Goal: Task Accomplishment & Management: Use online tool/utility

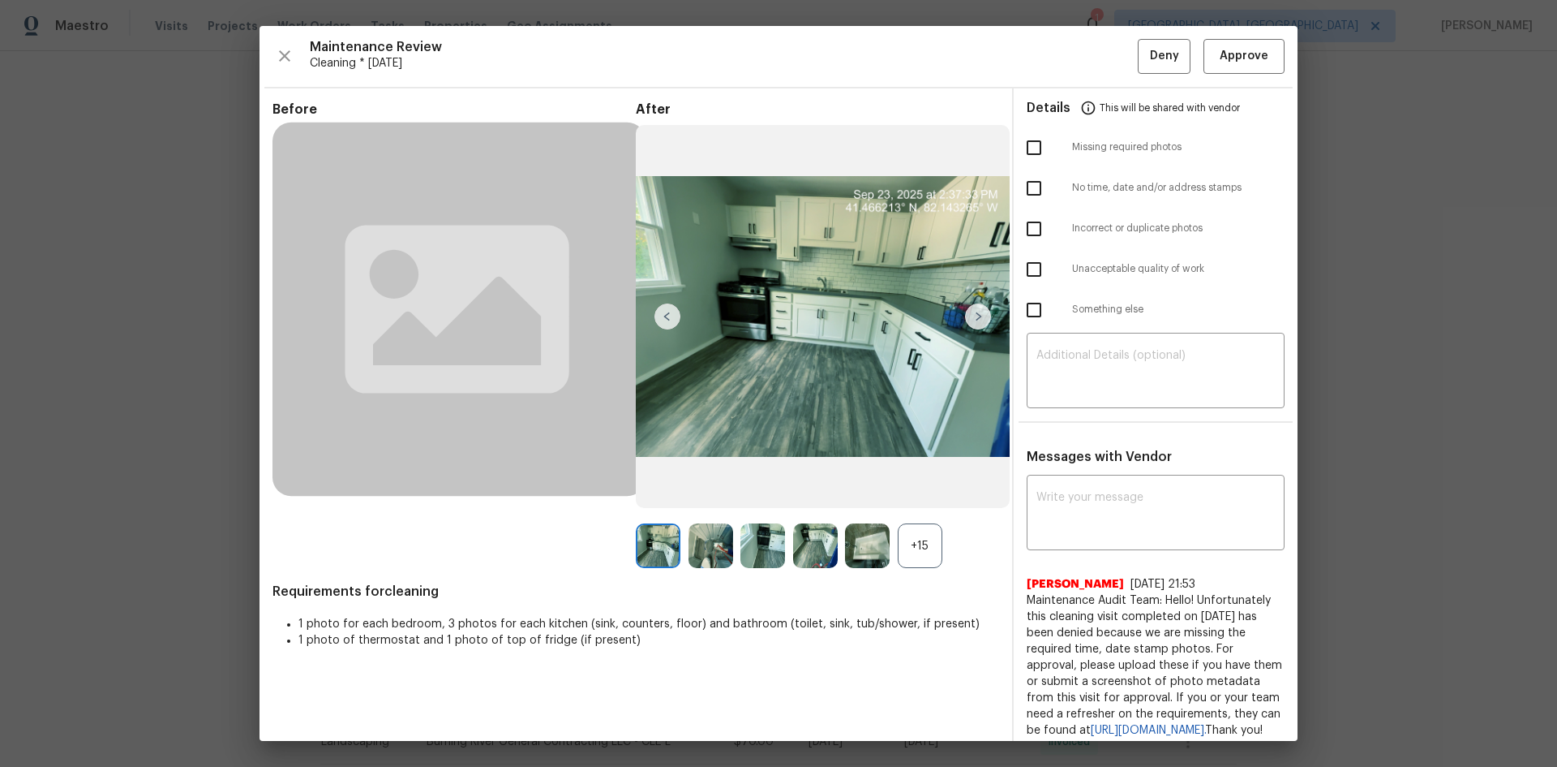
click at [1084, 389] on textarea at bounding box center [1156, 372] width 238 height 45
paste textarea "Maintenance Audit Team: Hello! Unfortunately, this Cleaning visit completed on …"
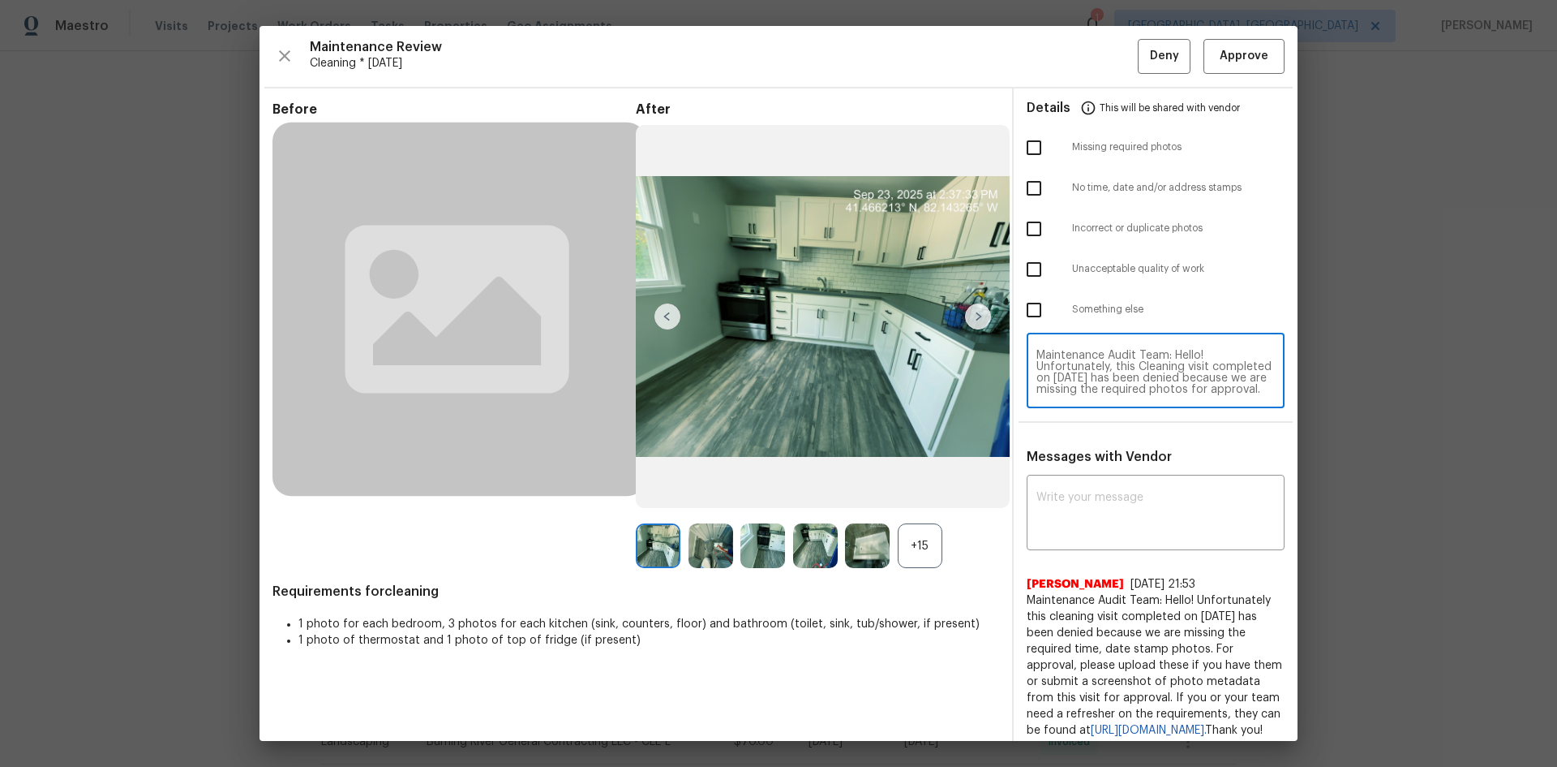
scroll to position [170, 0]
type textarea "Maintenance Audit Team: Hello! Unfortunately, this Cleaning visit completed on …"
click at [1136, 508] on textarea at bounding box center [1156, 514] width 238 height 45
paste textarea "Maintenance Audit Team: Hello! Unfortunately, this Cleaning visit completed on …"
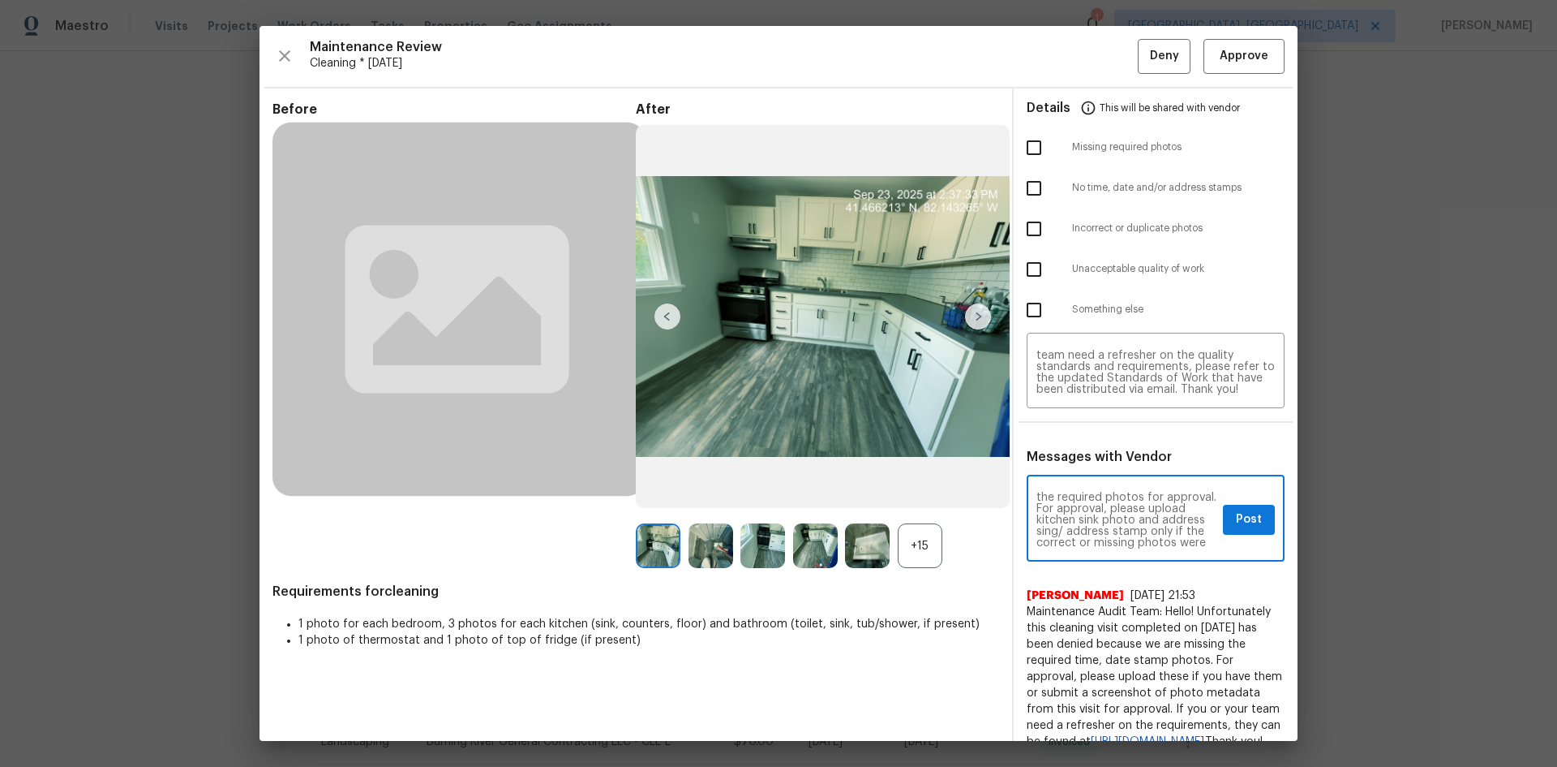
scroll to position [65, 0]
type textarea "Maintenance Audit Team: Hello! Unfortunately, this Cleaning visit completed on …"
click at [1223, 519] on button "Post" at bounding box center [1249, 520] width 52 height 30
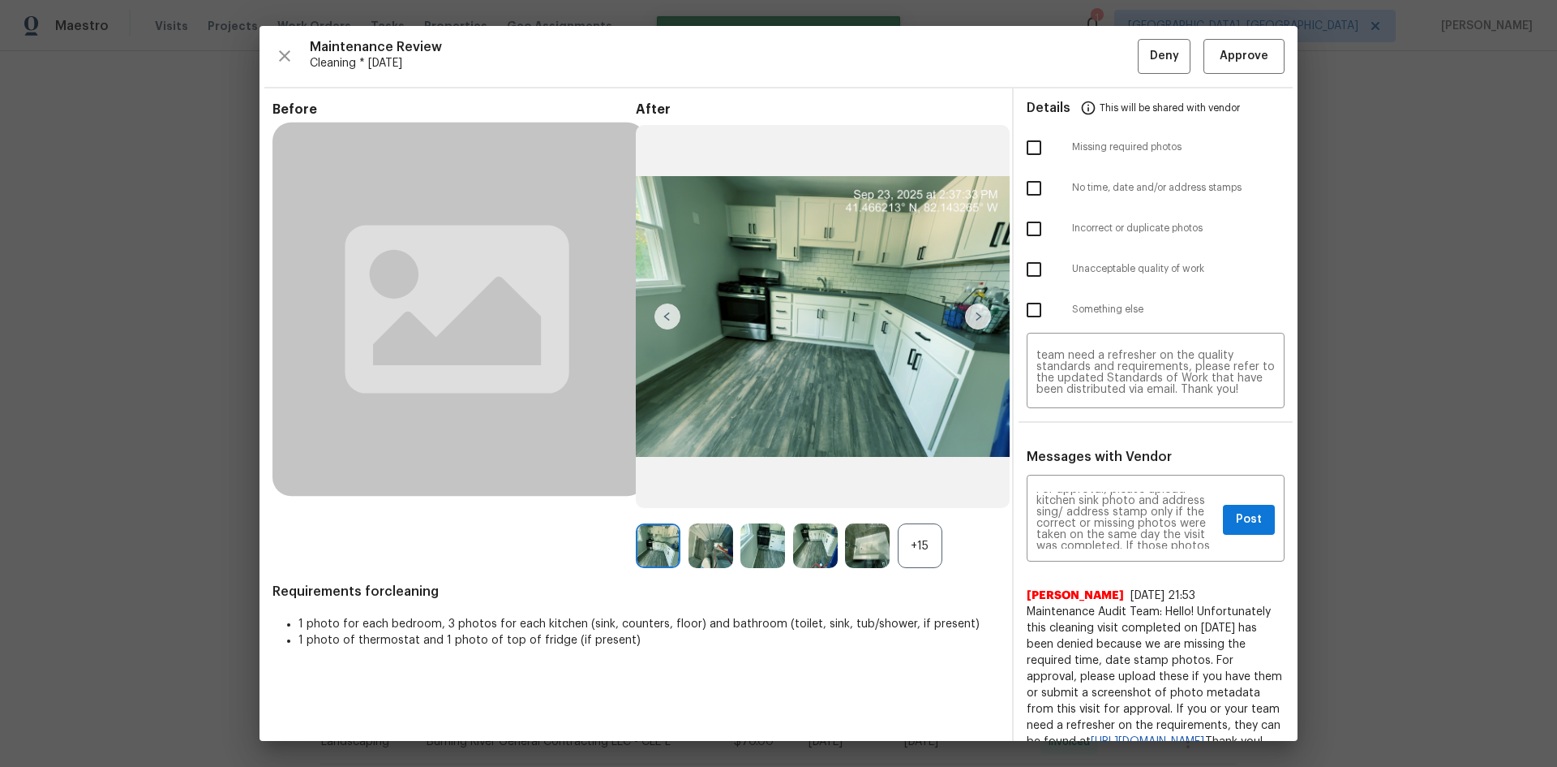
scroll to position [0, 0]
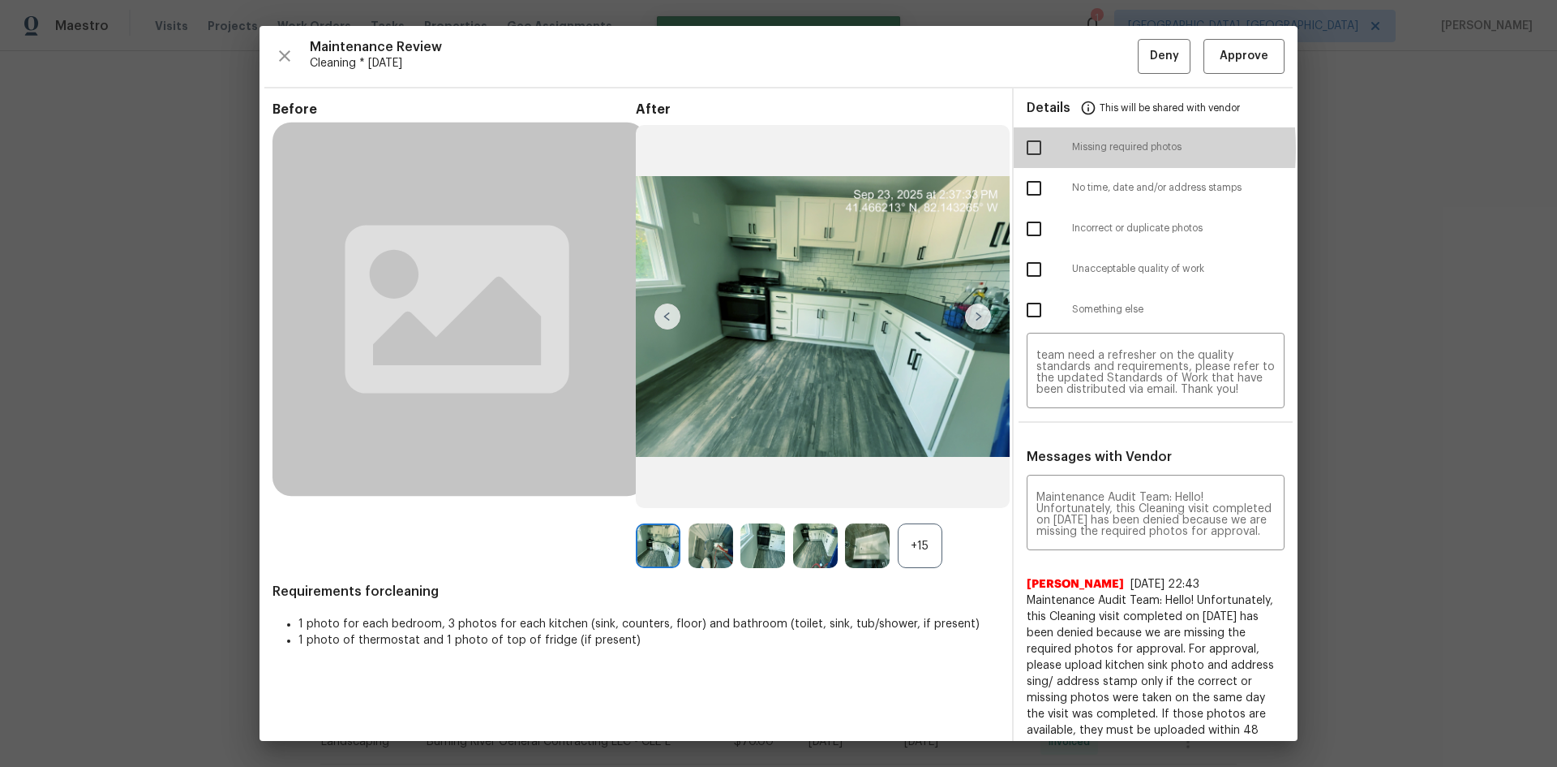
click at [1020, 148] on input "checkbox" at bounding box center [1034, 148] width 34 height 34
checkbox input "true"
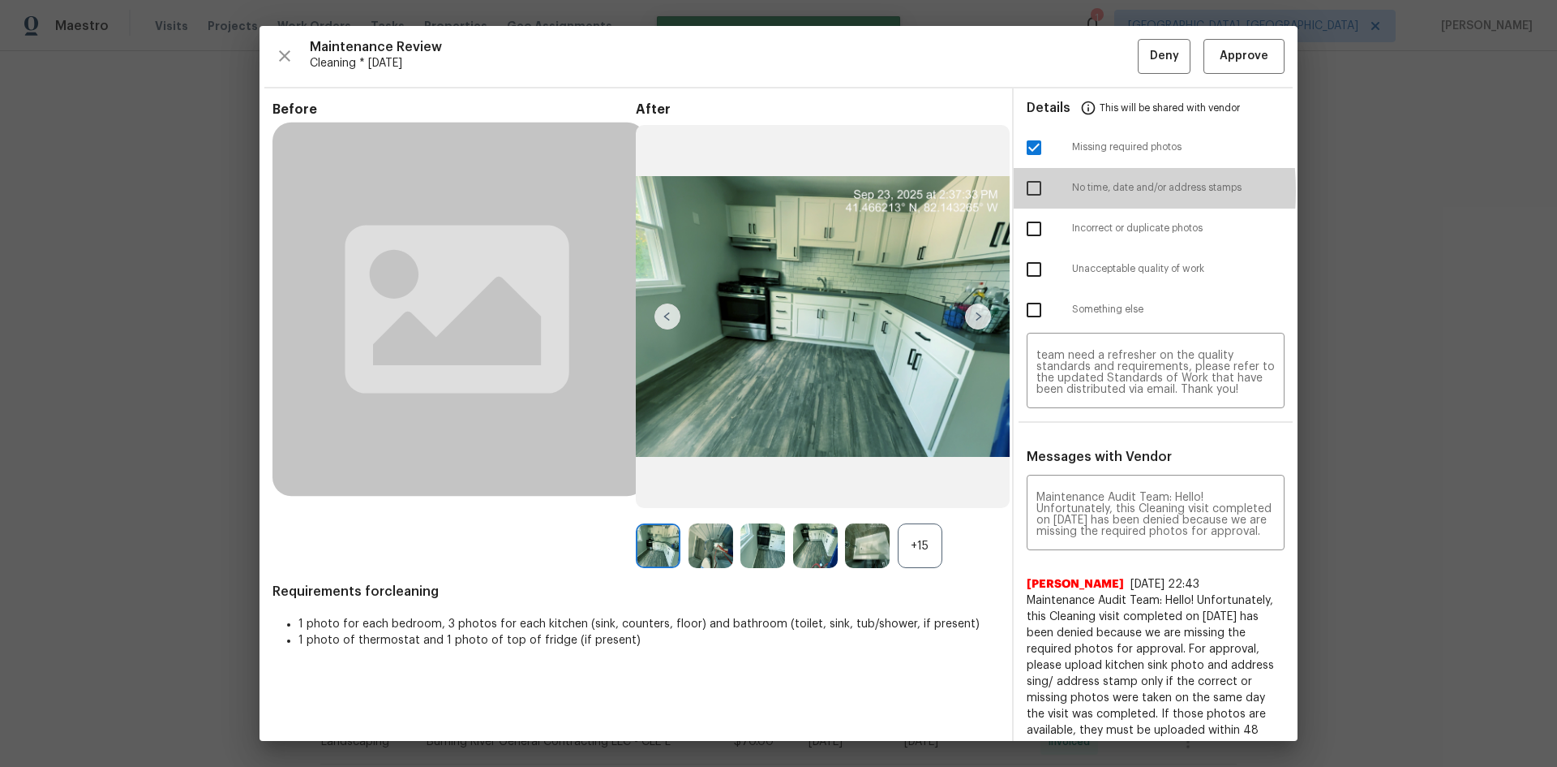
click at [1020, 191] on input "checkbox" at bounding box center [1034, 188] width 34 height 34
checkbox input "true"
click at [1150, 58] on span "Deny" at bounding box center [1164, 56] width 29 height 20
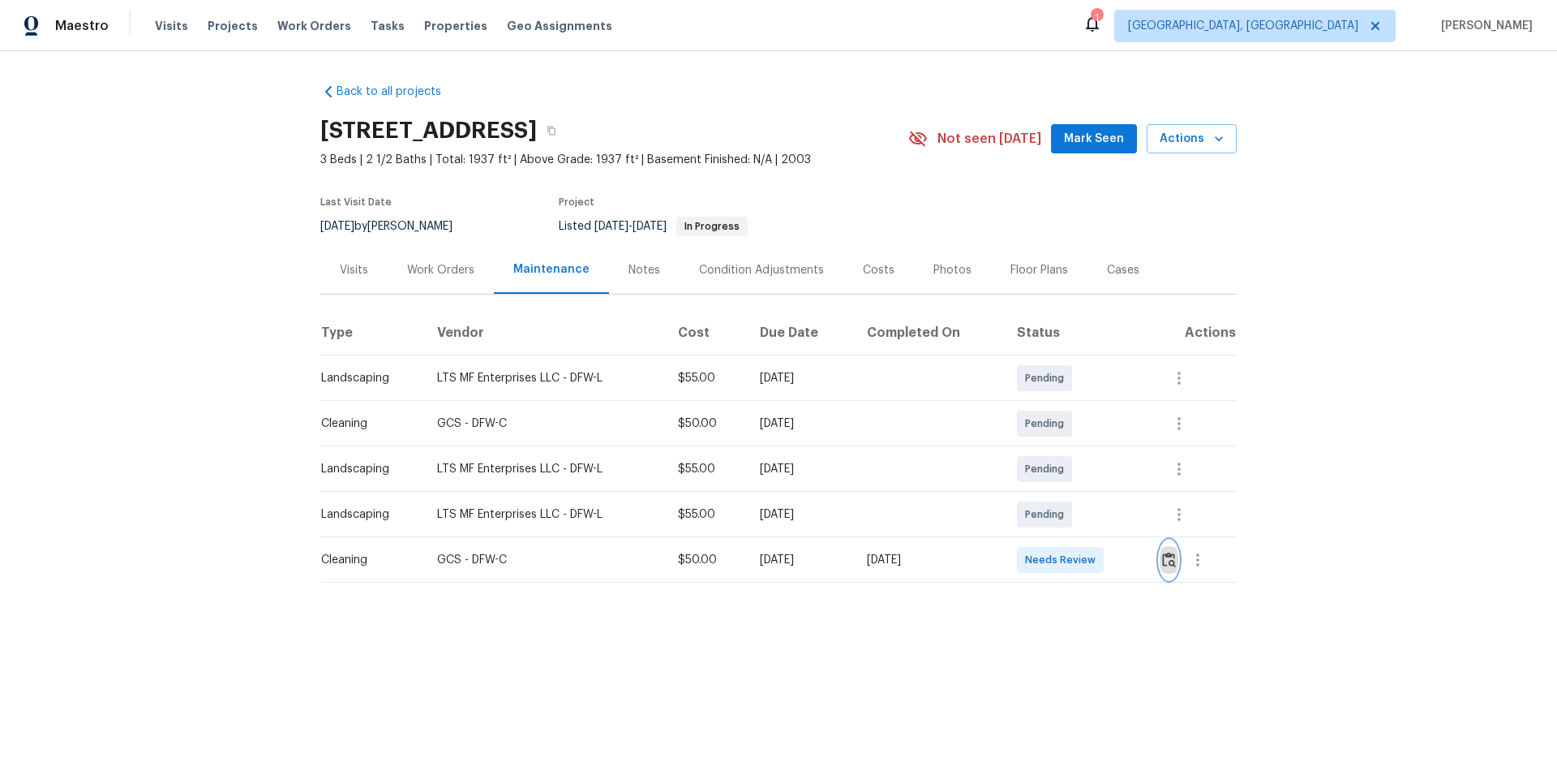
click at [1107, 513] on button "button" at bounding box center [1169, 559] width 19 height 39
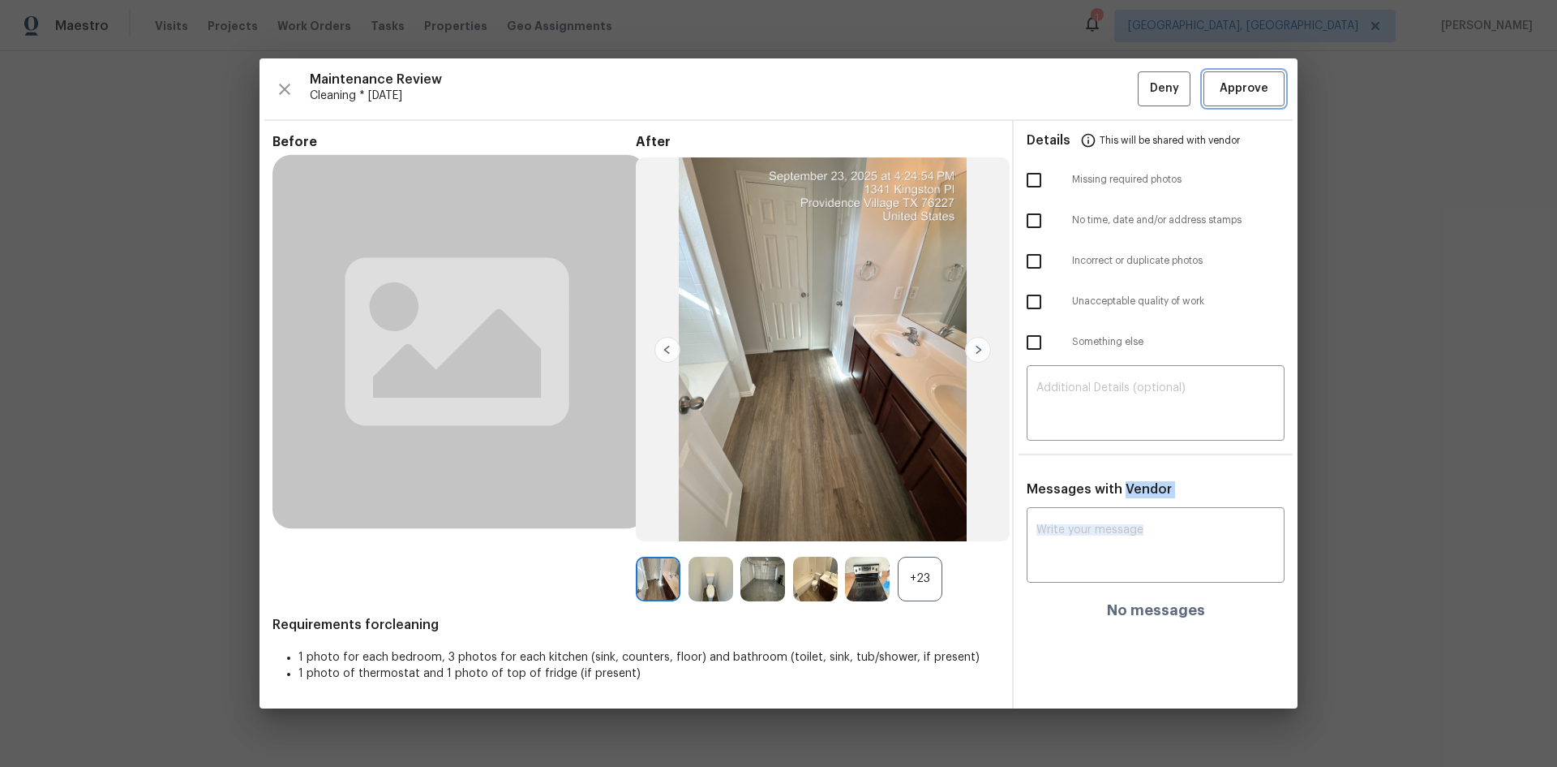
click at [1107, 84] on span "Approve" at bounding box center [1244, 89] width 49 height 20
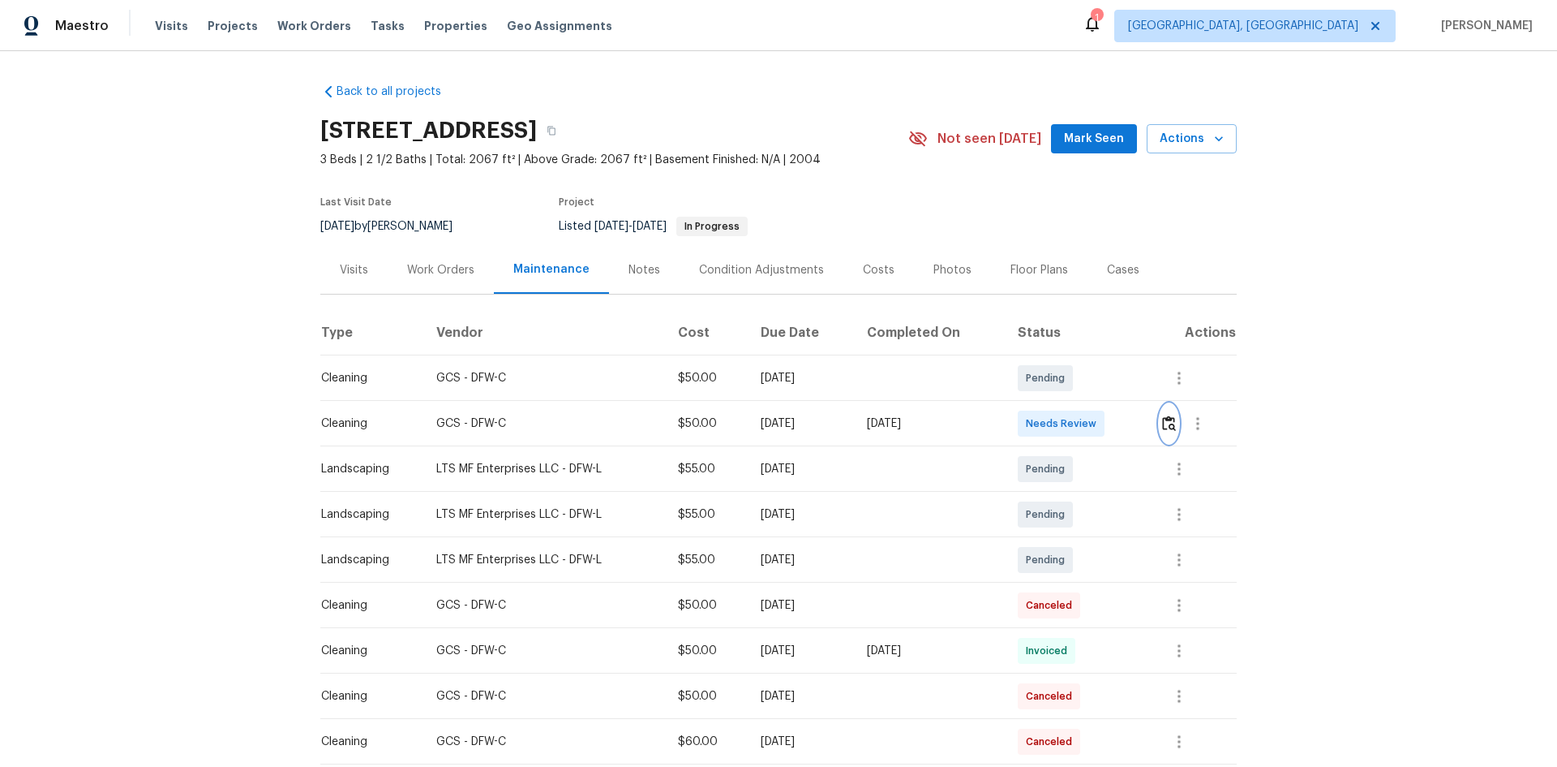
click at [1107, 419] on img "button" at bounding box center [1169, 422] width 14 height 15
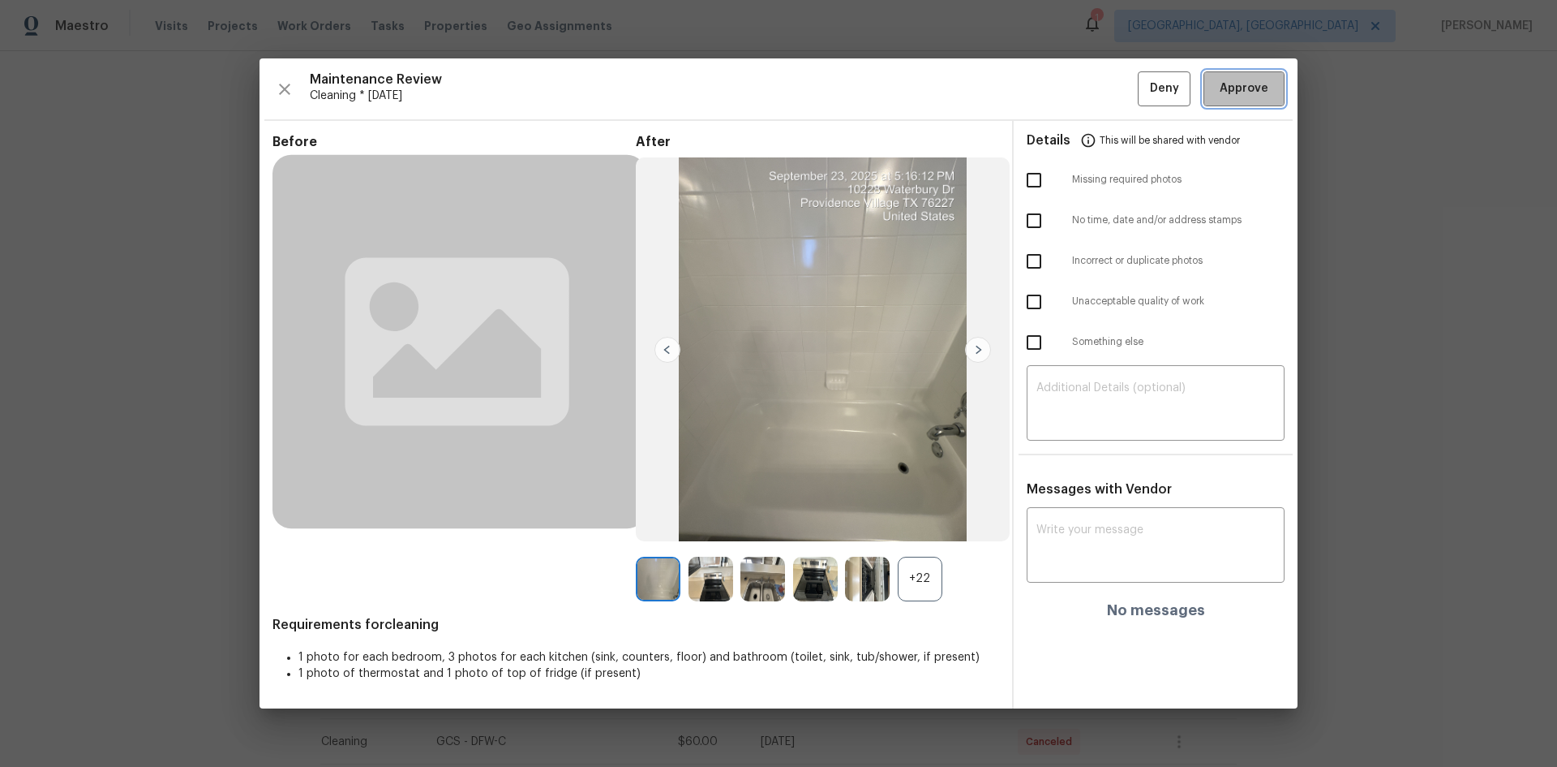
click at [1107, 87] on span "Approve" at bounding box center [1244, 89] width 49 height 20
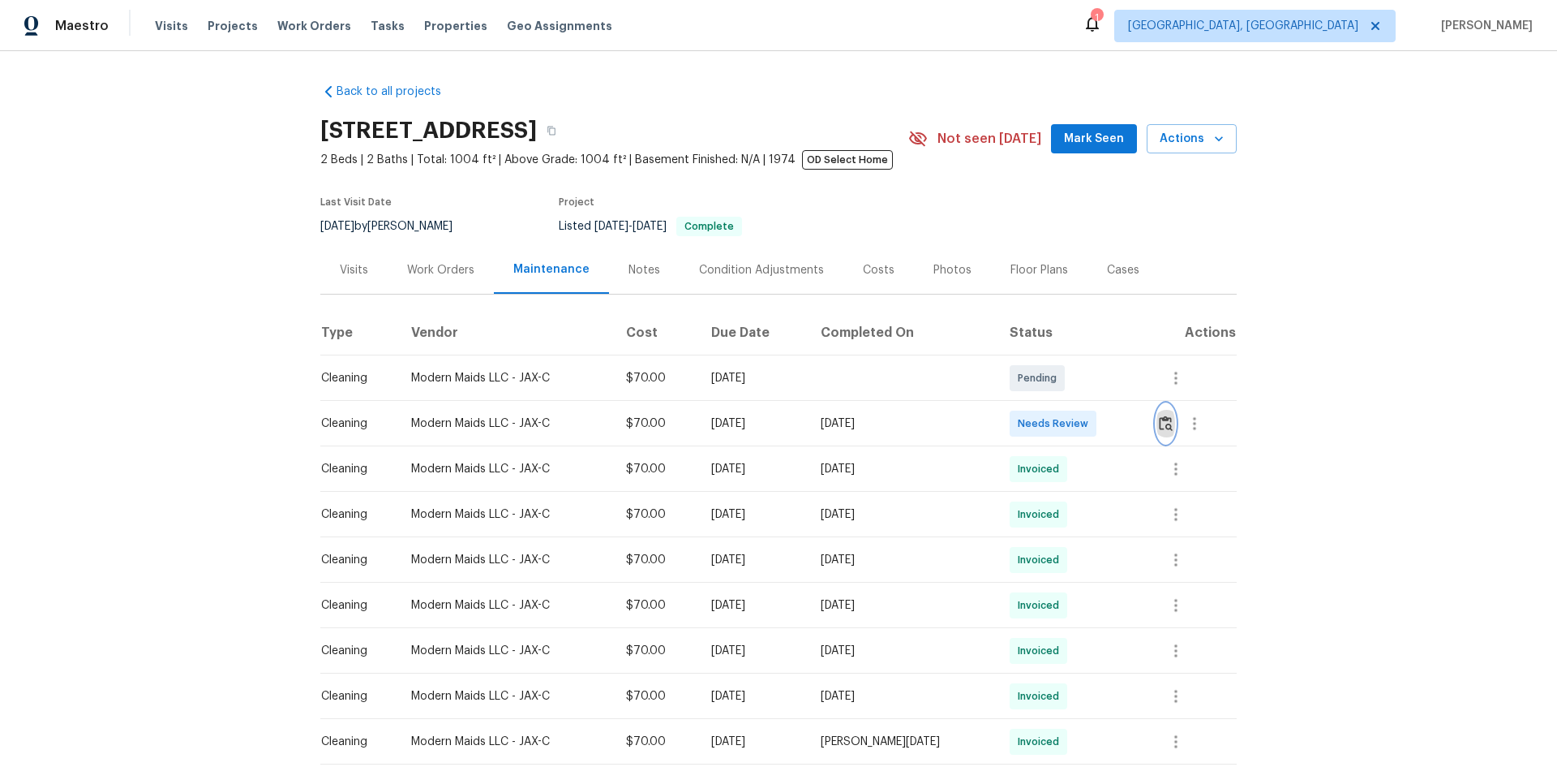
click at [1107, 432] on button "button" at bounding box center [1166, 423] width 19 height 39
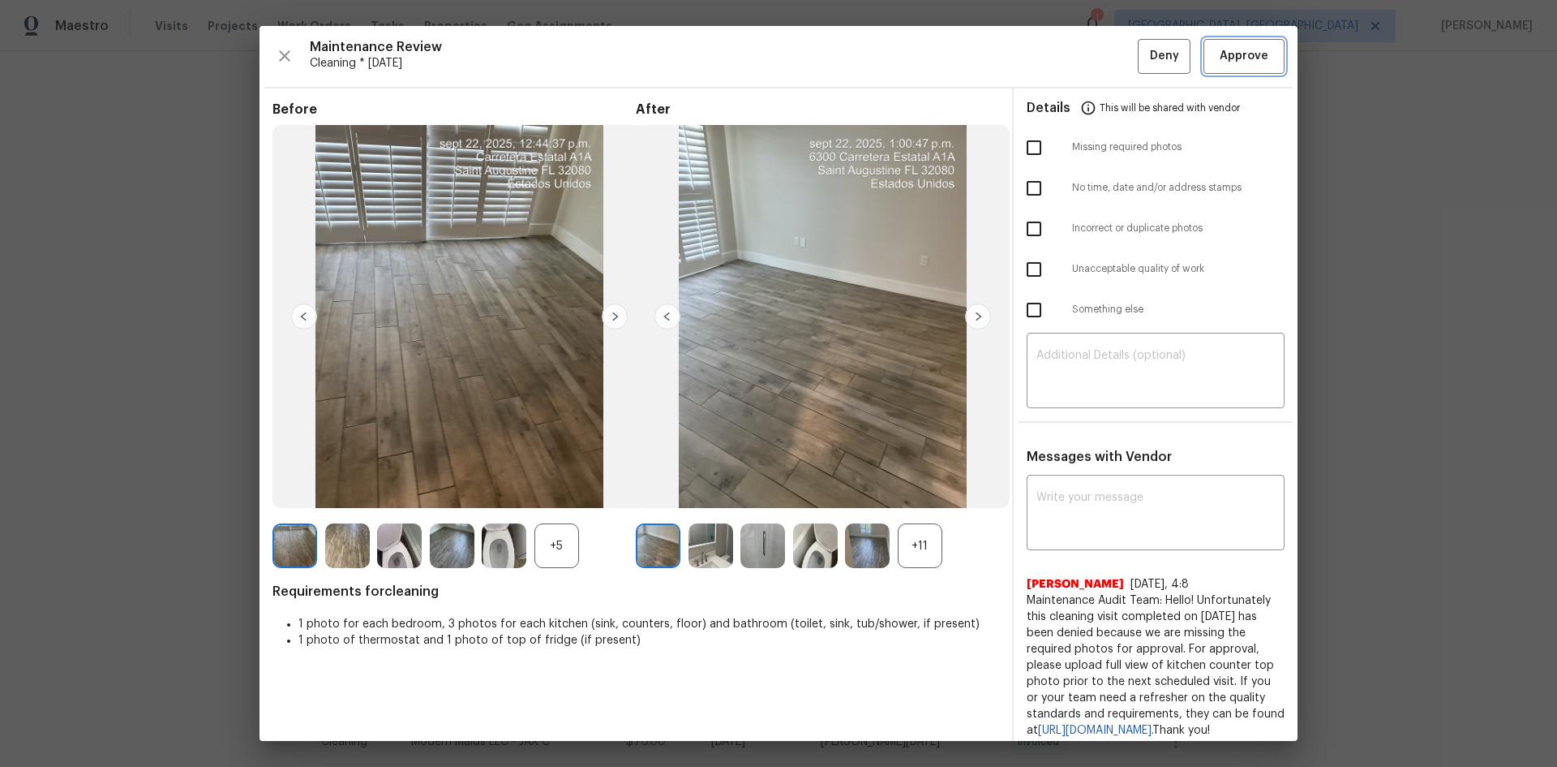
click at [1107, 57] on button "Approve" at bounding box center [1244, 56] width 81 height 35
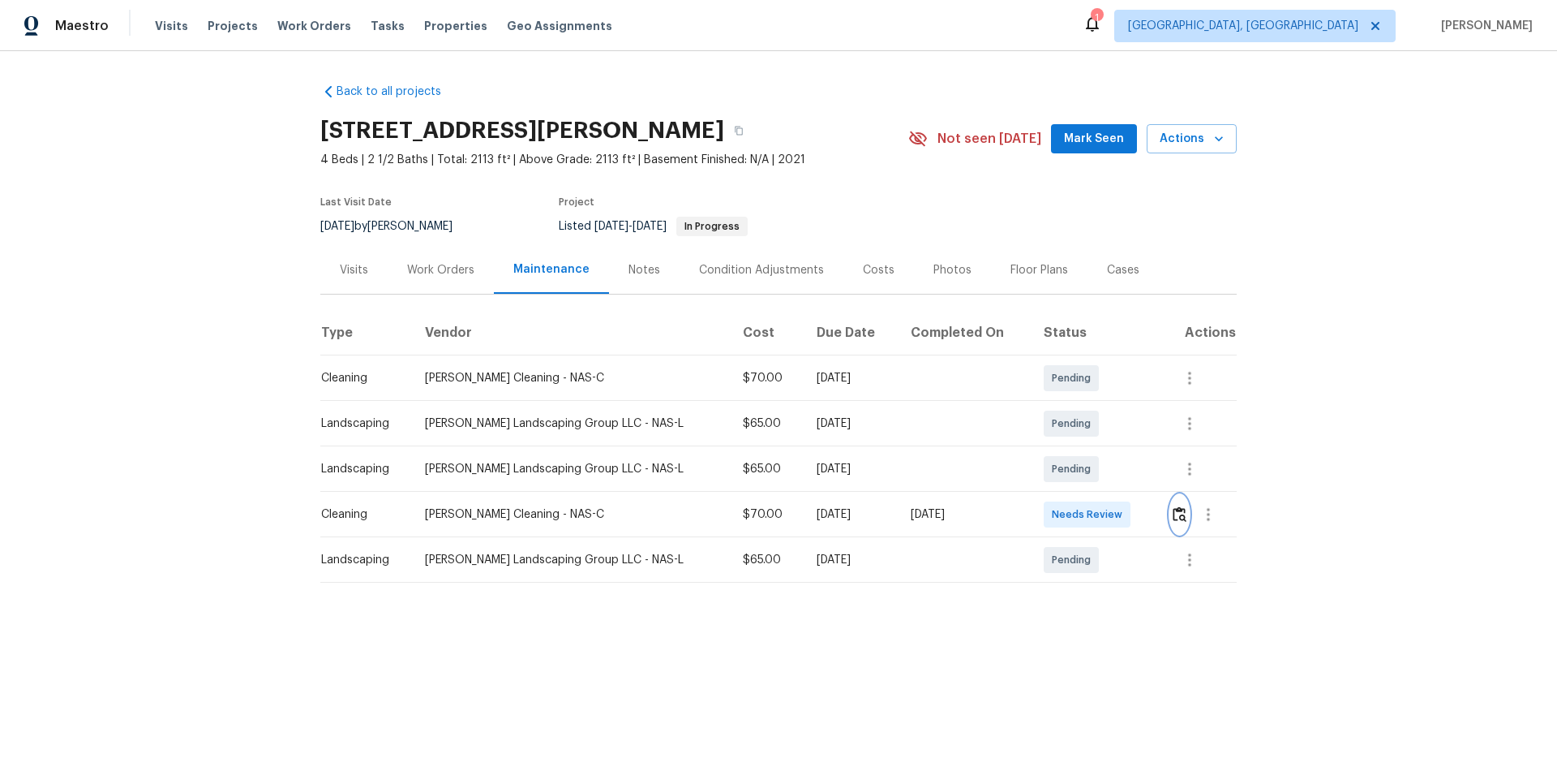
click at [1107, 513] on img "button" at bounding box center [1180, 513] width 14 height 15
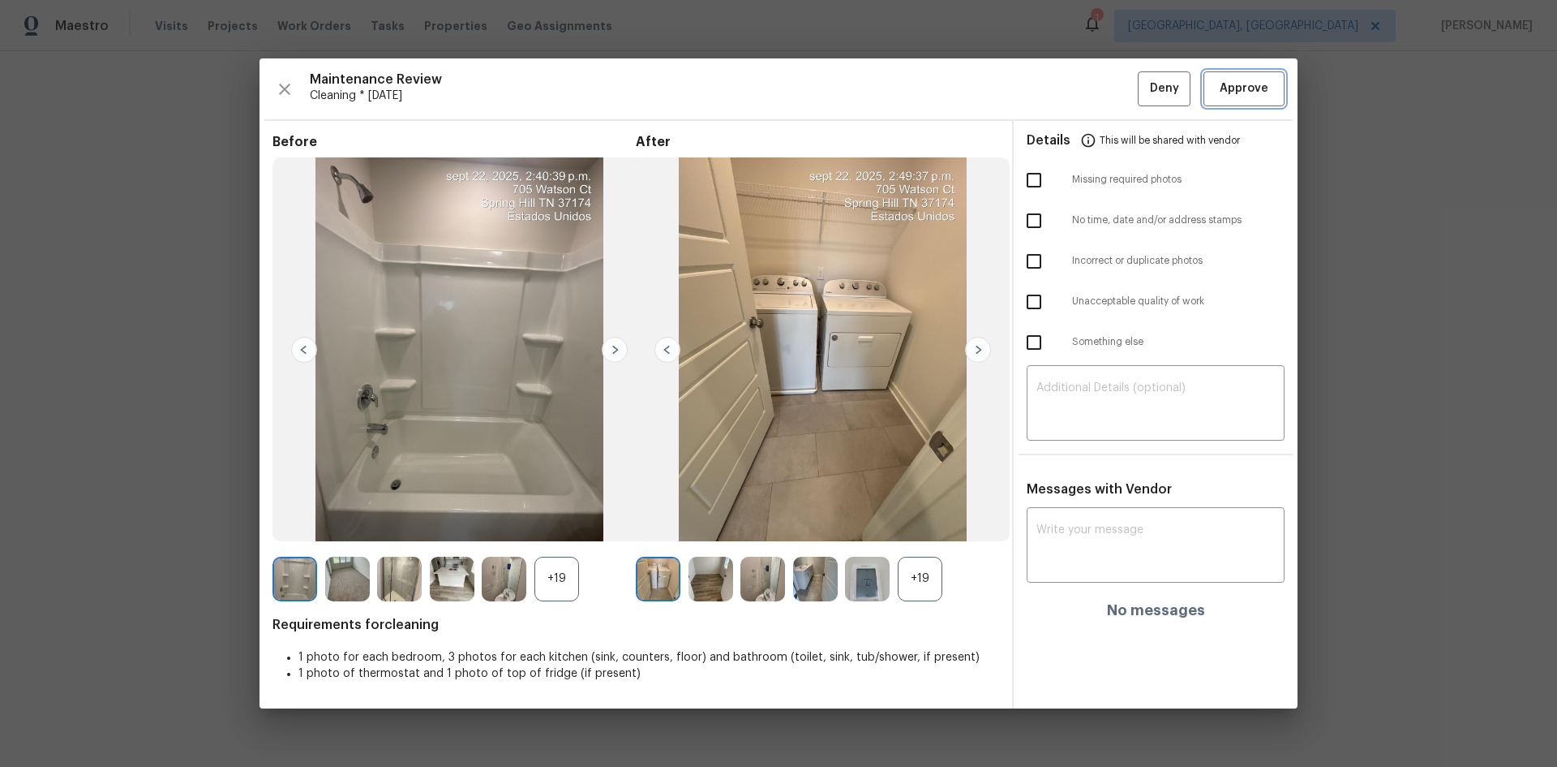
click at [1107, 78] on button "Approve" at bounding box center [1244, 88] width 81 height 35
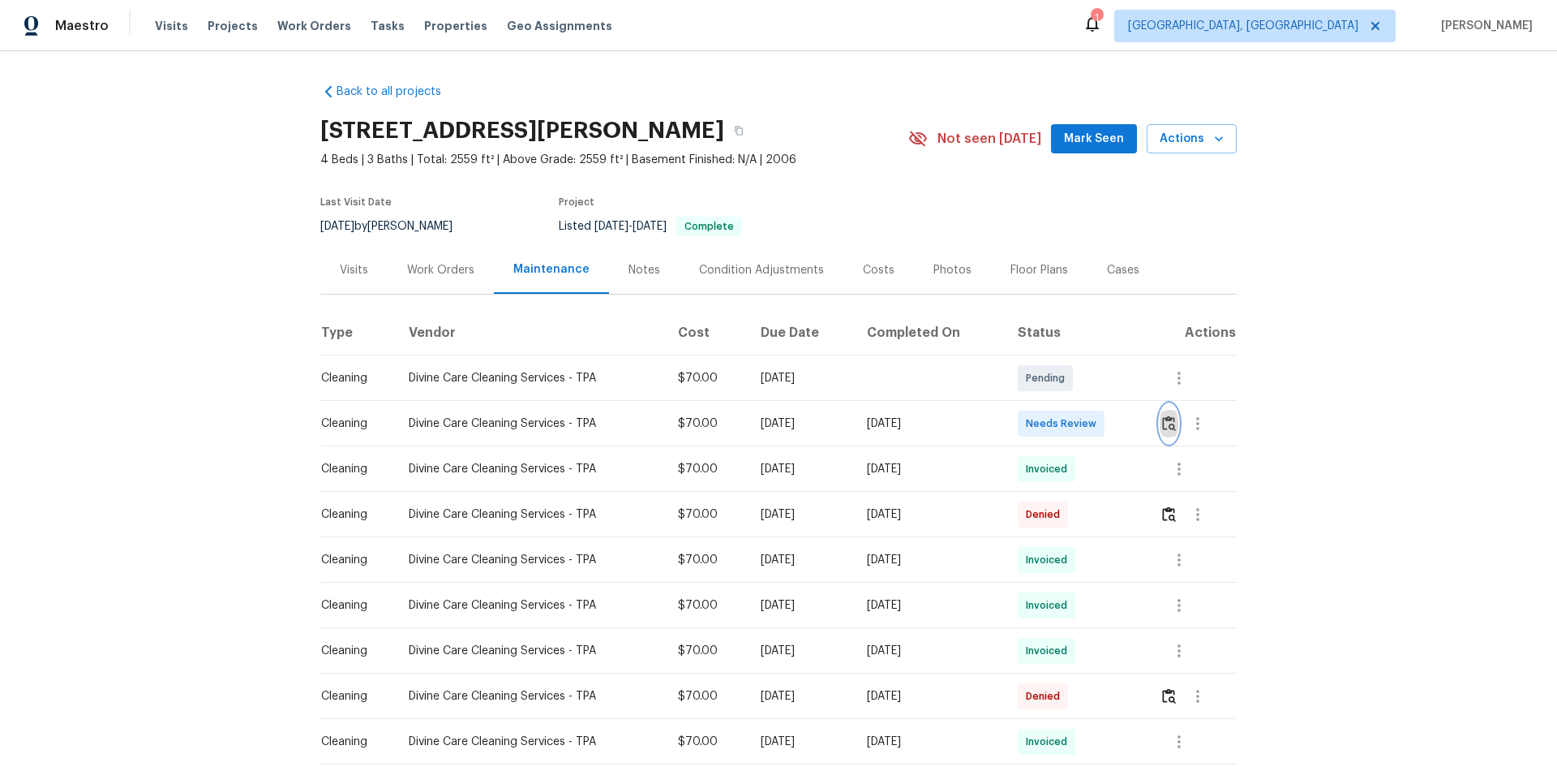
click at [1107, 426] on img "button" at bounding box center [1169, 422] width 14 height 15
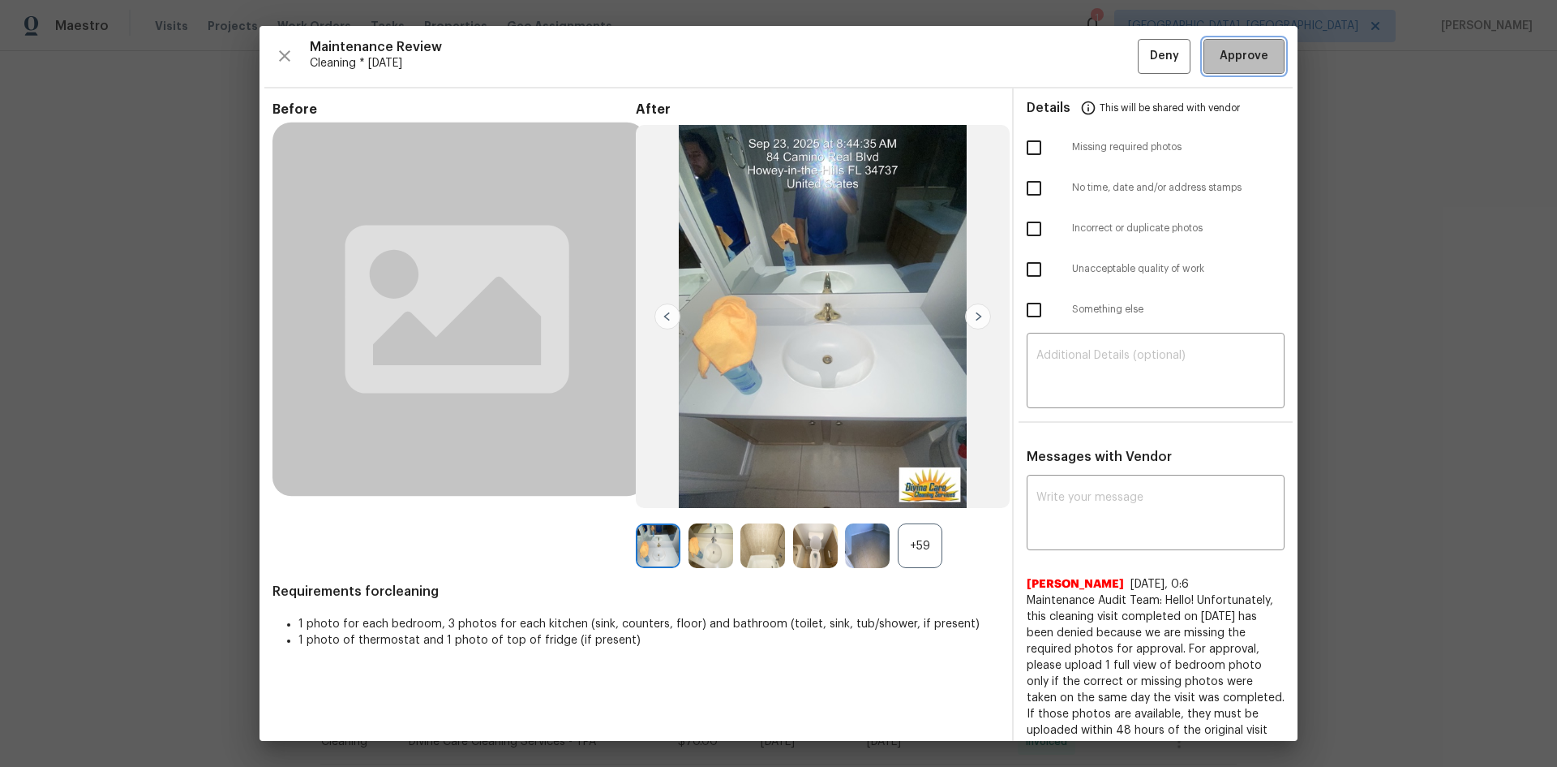
click at [1107, 58] on span "Approve" at bounding box center [1244, 56] width 49 height 20
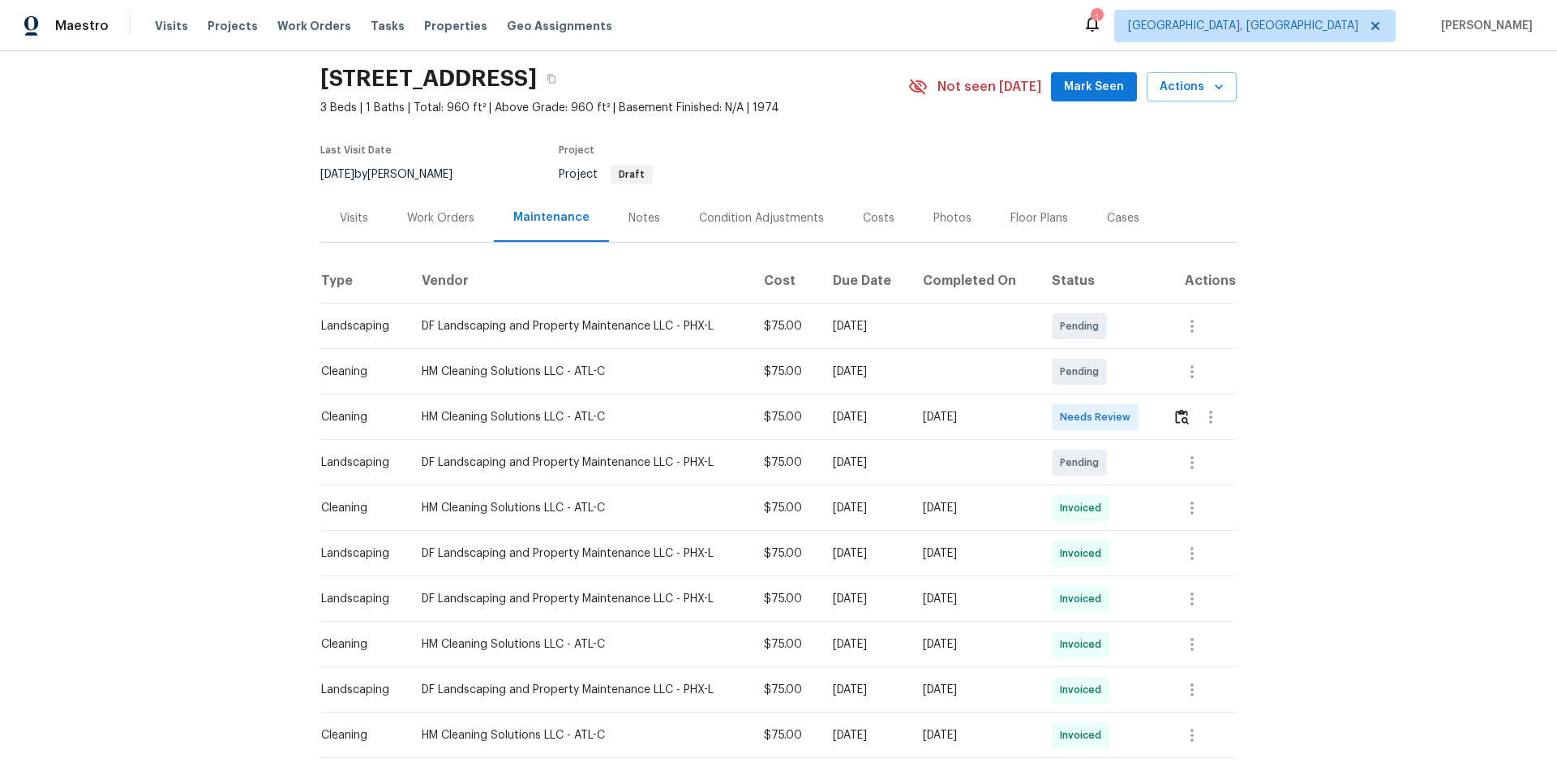
scroll to position [81, 0]
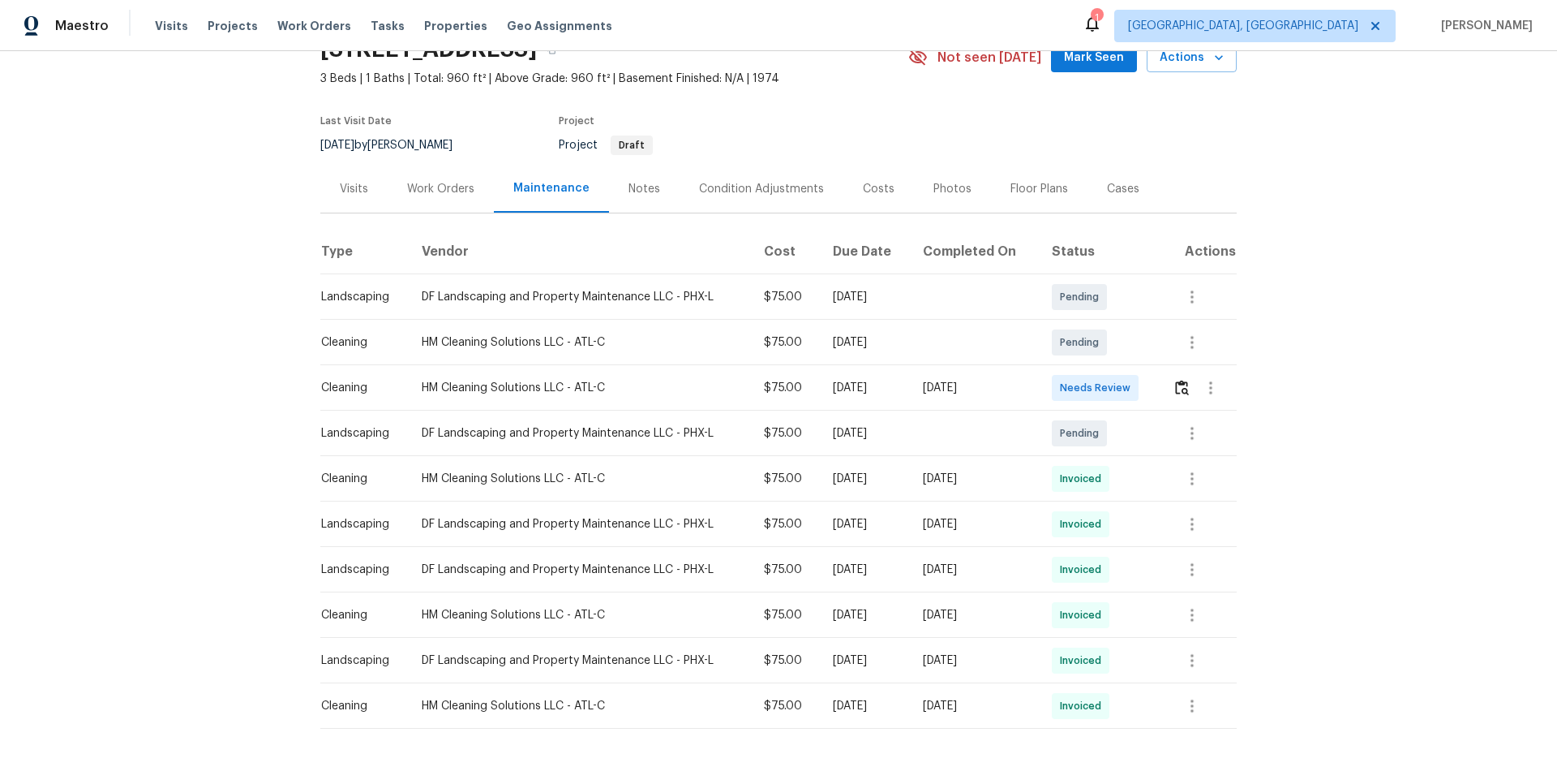
click at [1107, 380] on td at bounding box center [1198, 387] width 77 height 45
click at [1107, 389] on img "button" at bounding box center [1182, 387] width 14 height 15
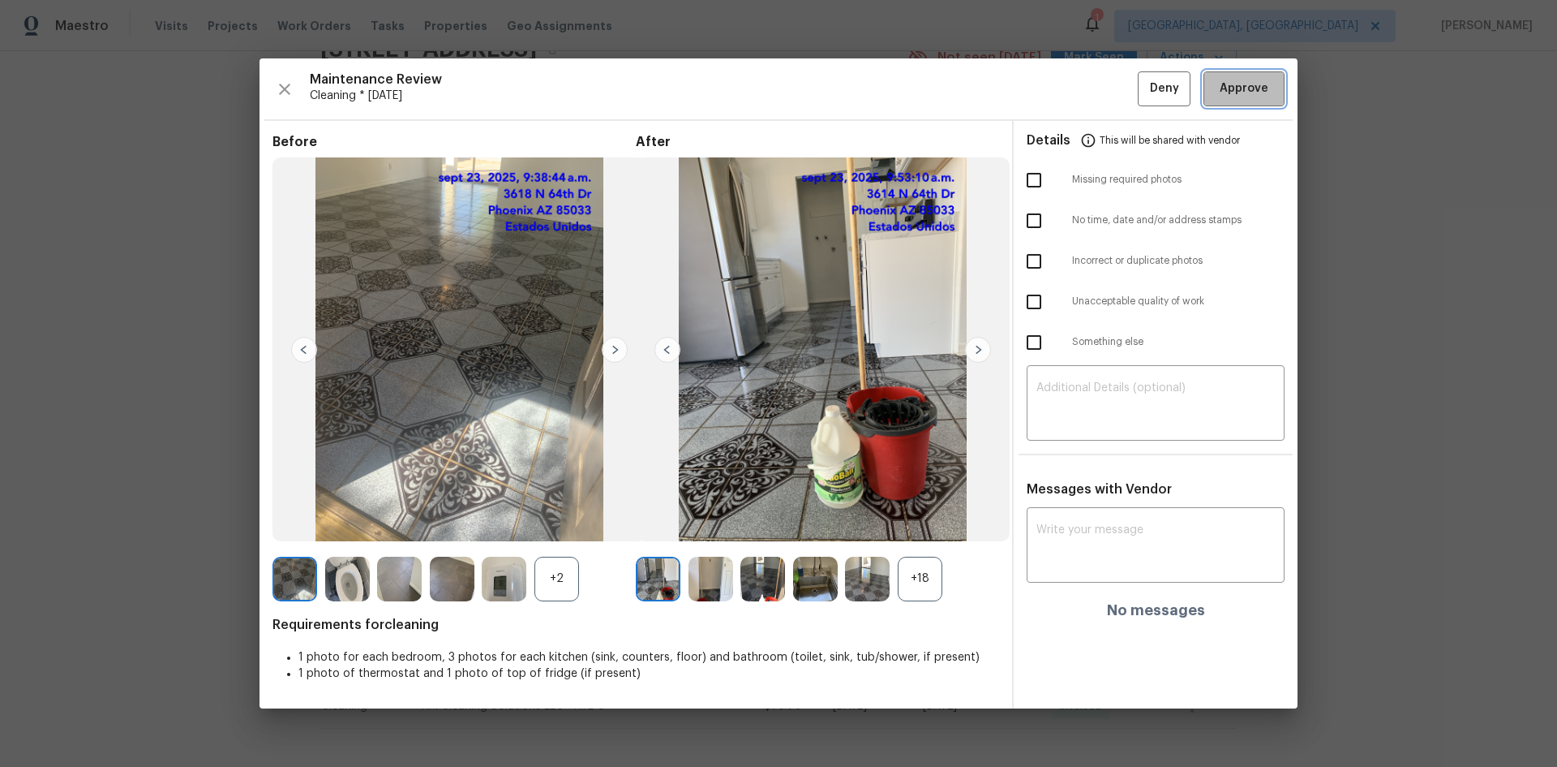
click at [1107, 92] on span "Approve" at bounding box center [1244, 89] width 49 height 20
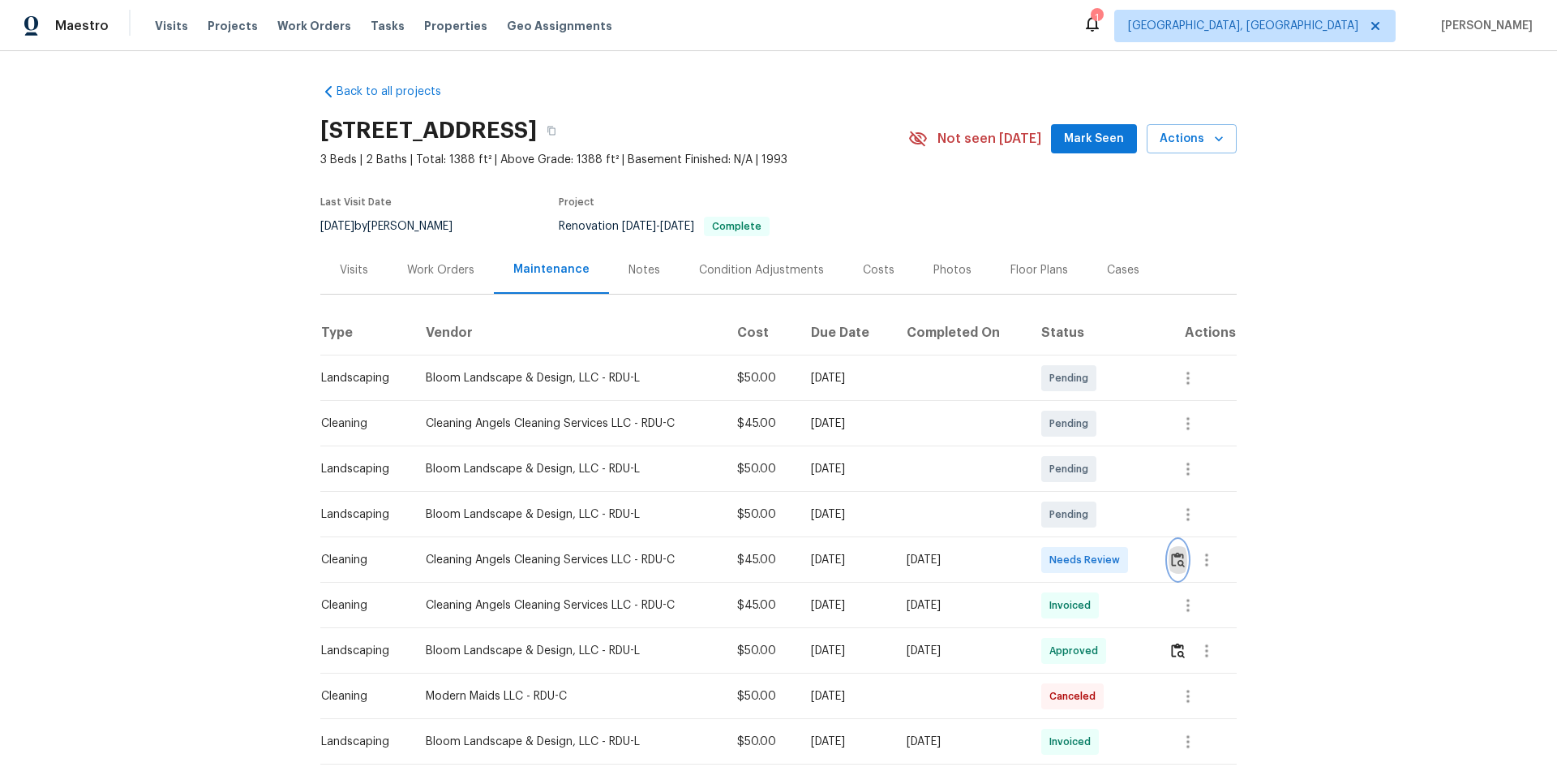
click at [1107, 513] on img "button" at bounding box center [1178, 559] width 14 height 15
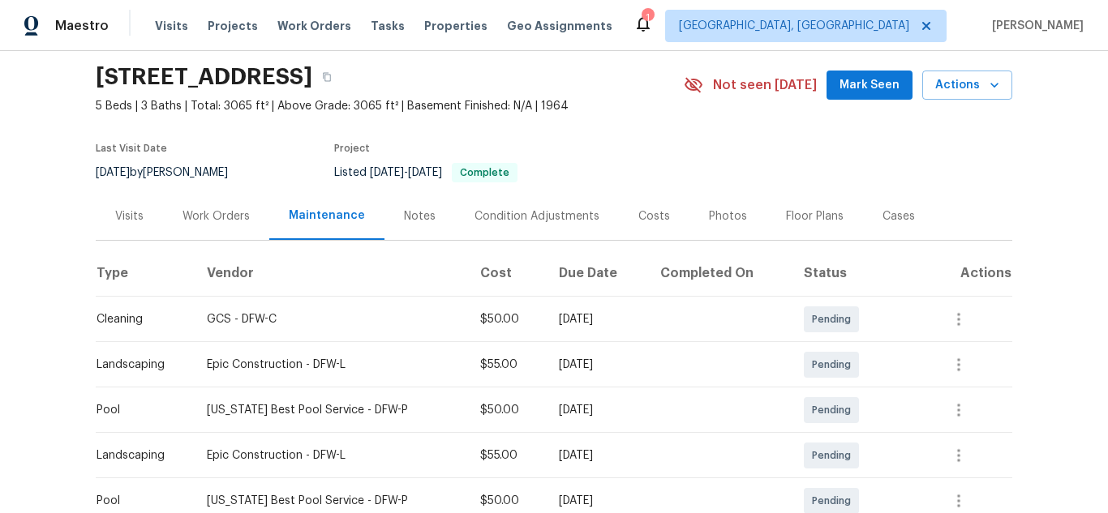
scroll to position [324, 0]
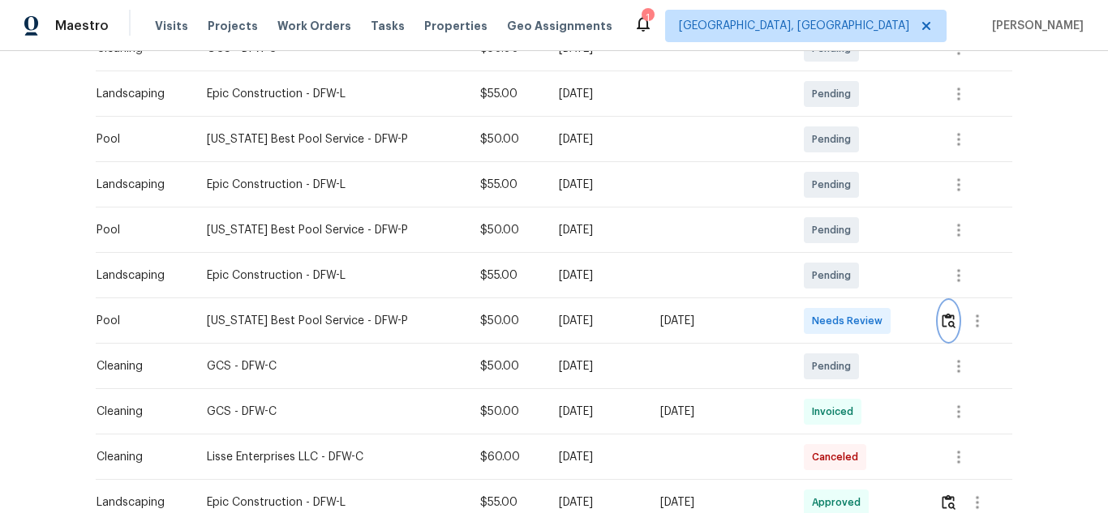
click at [942, 322] on img "button" at bounding box center [949, 320] width 14 height 15
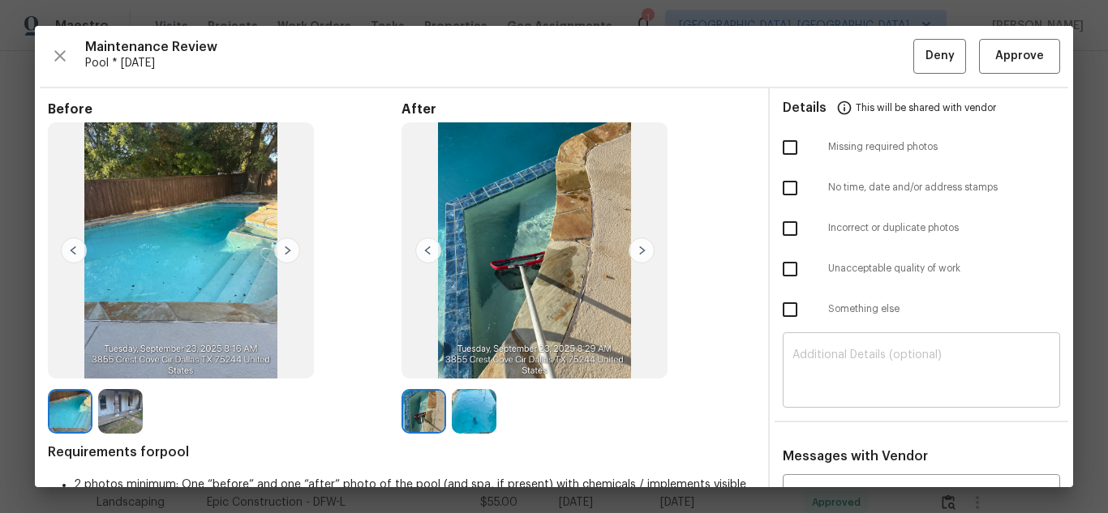
click at [850, 371] on textarea at bounding box center [921, 372] width 258 height 45
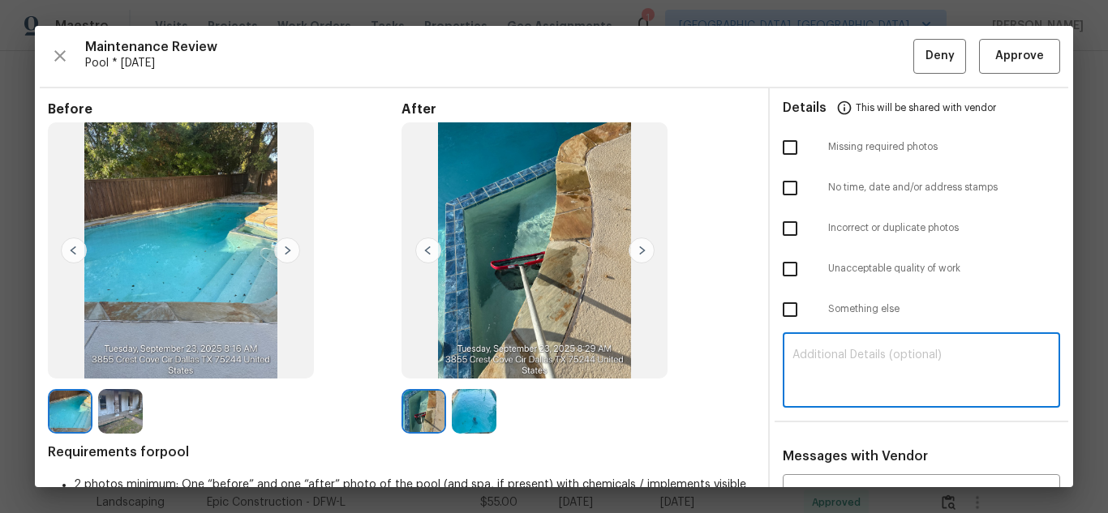
paste textarea "Maintenance Audit Team: Hello! Unfortunately, this Pool visit completed on [DAT…"
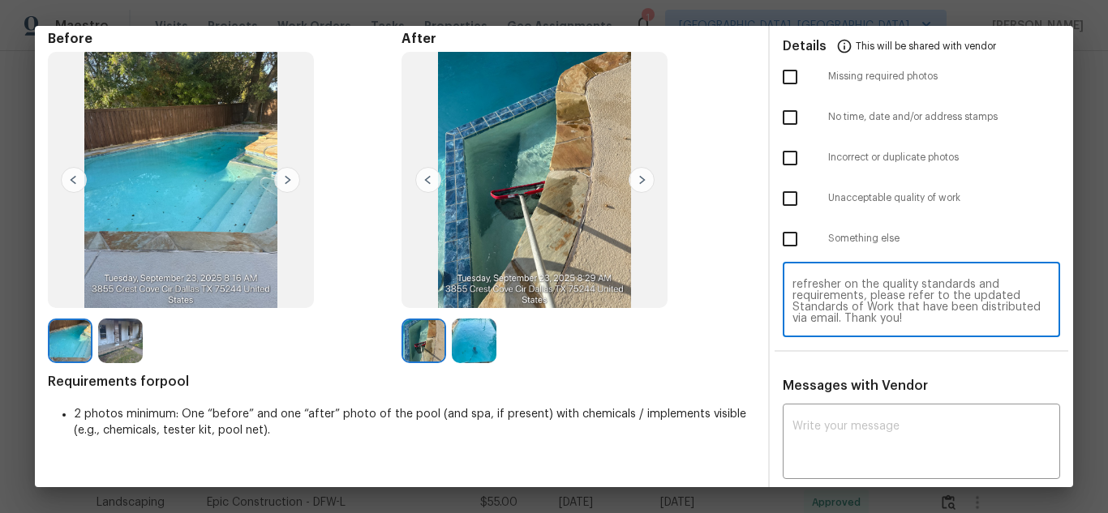
scroll to position [162, 0]
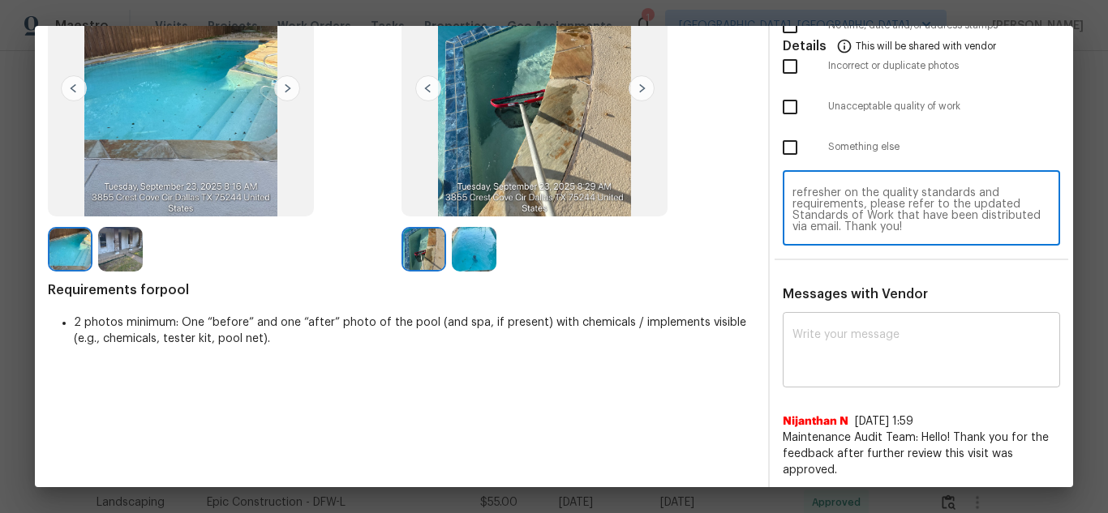
type textarea "Maintenance Audit Team: Hello! Unfortunately, this Pool visit completed on [DAT…"
click at [865, 382] on div "x ​" at bounding box center [921, 351] width 277 height 71
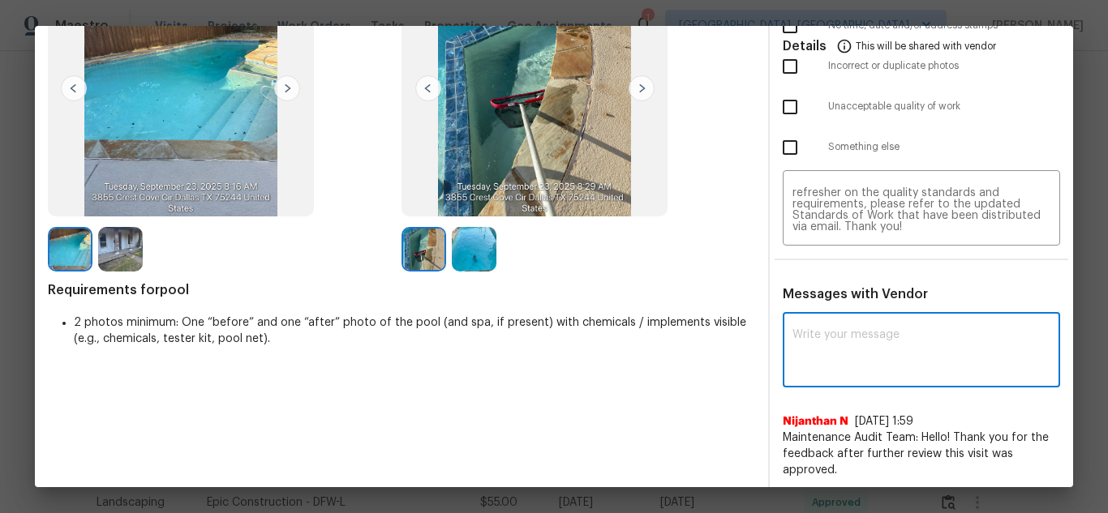
paste textarea "Maintenance Audit Team: Hello! Unfortunately, this Pool visit completed on [DAT…"
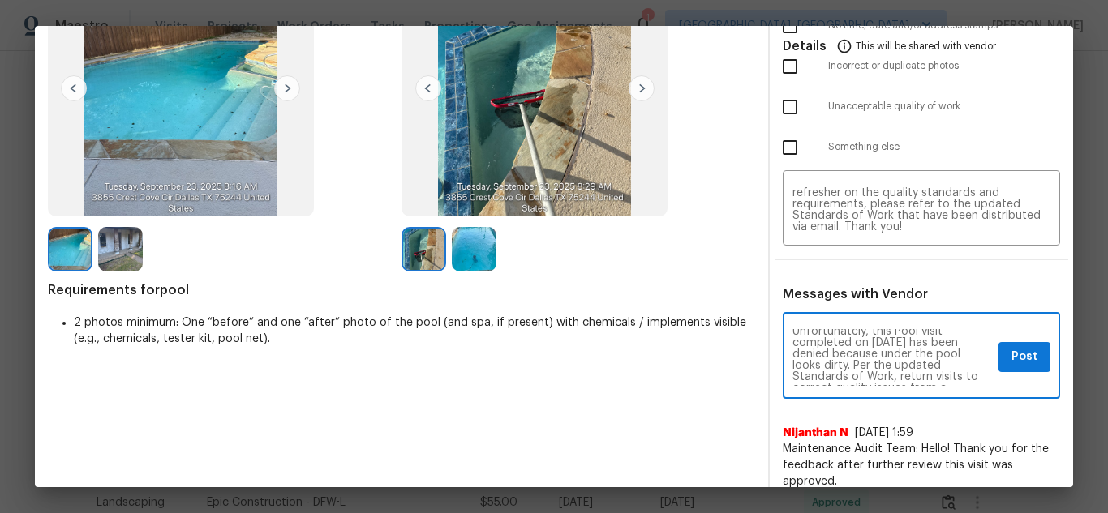
scroll to position [0, 0]
type textarea "Maintenance Audit Team: Hello! Unfortunately, this Pool visit completed on [DAT…"
click at [1011, 362] on span "Post" at bounding box center [1024, 357] width 26 height 20
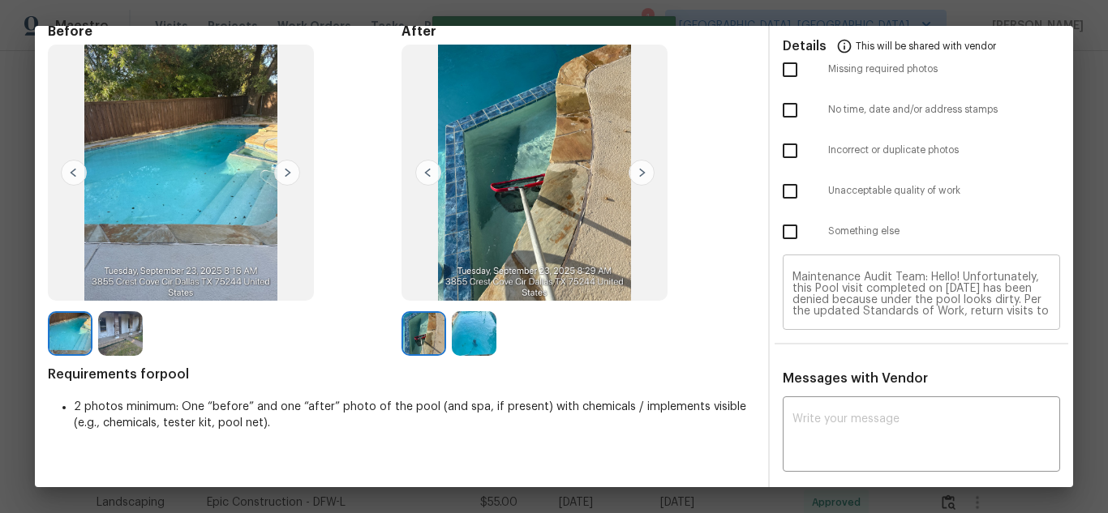
scroll to position [0, 0]
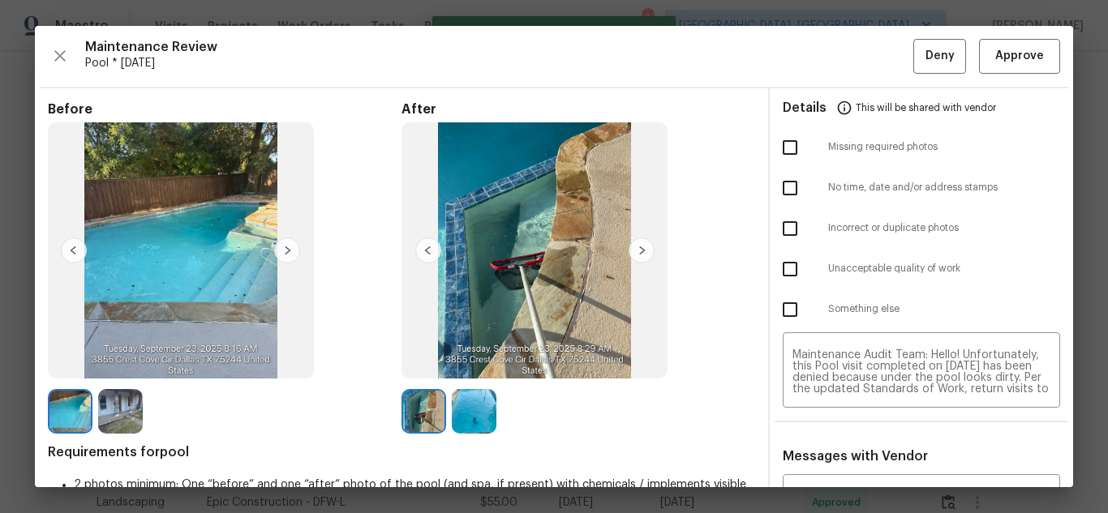
click at [779, 269] on input "checkbox" at bounding box center [790, 269] width 34 height 34
checkbox input "true"
click at [926, 62] on span "Deny" at bounding box center [939, 56] width 29 height 20
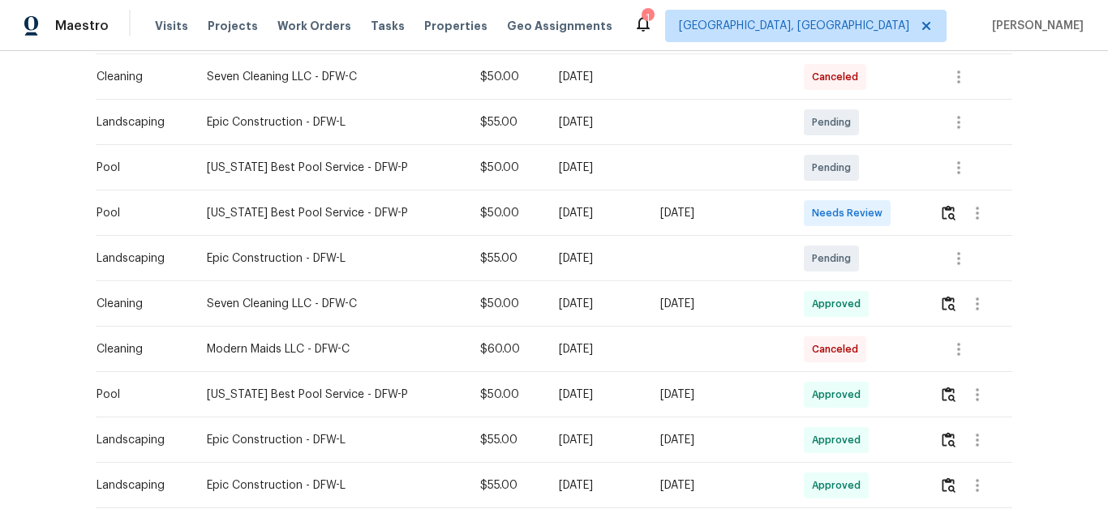
scroll to position [406, 0]
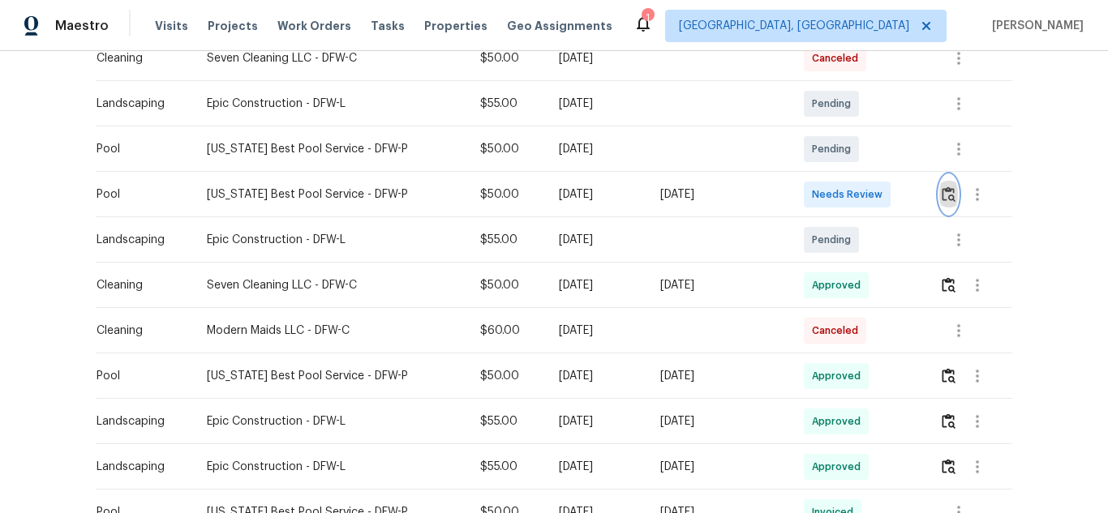
click at [949, 193] on img "button" at bounding box center [949, 194] width 14 height 15
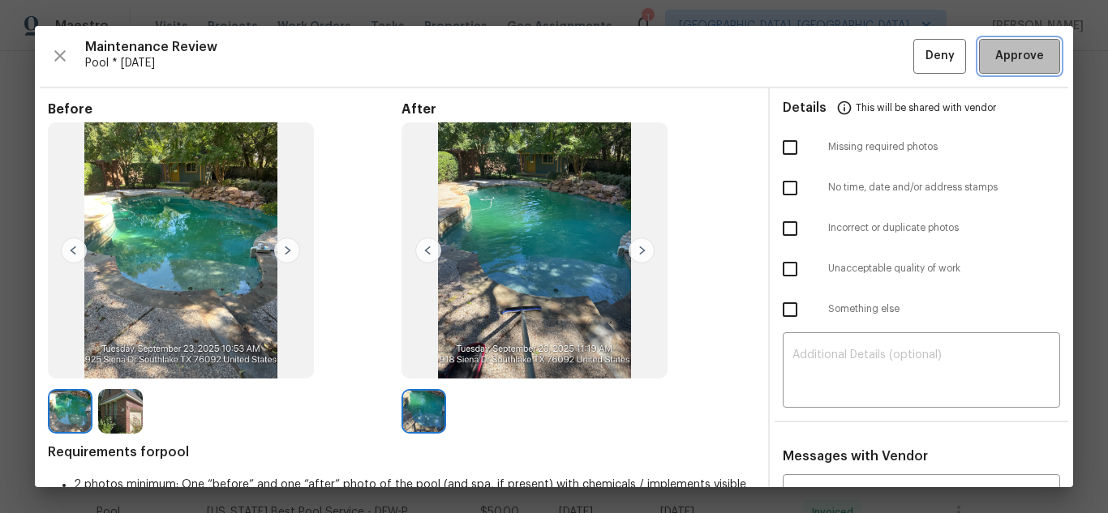
click at [995, 63] on span "Approve" at bounding box center [1019, 56] width 49 height 20
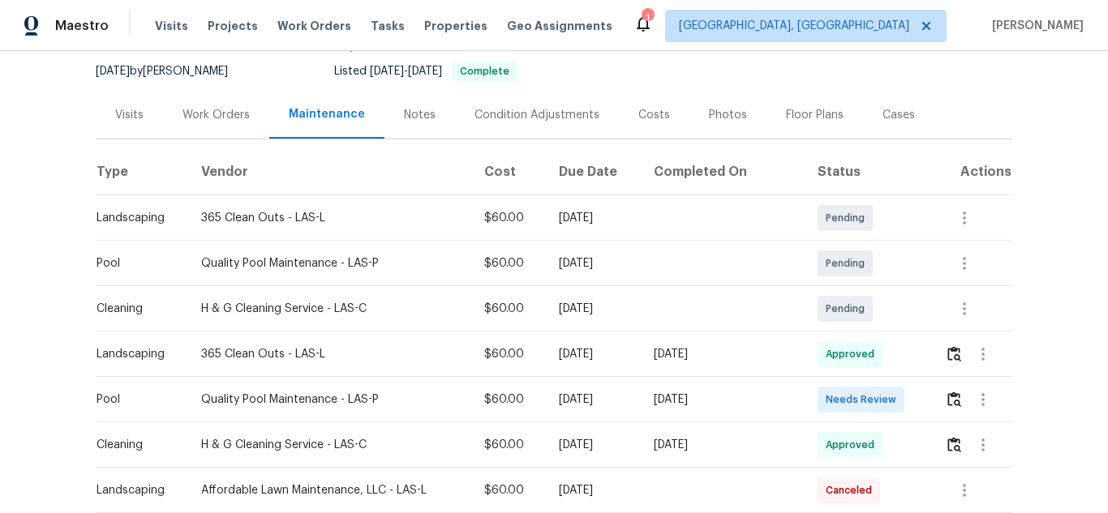
scroll to position [324, 0]
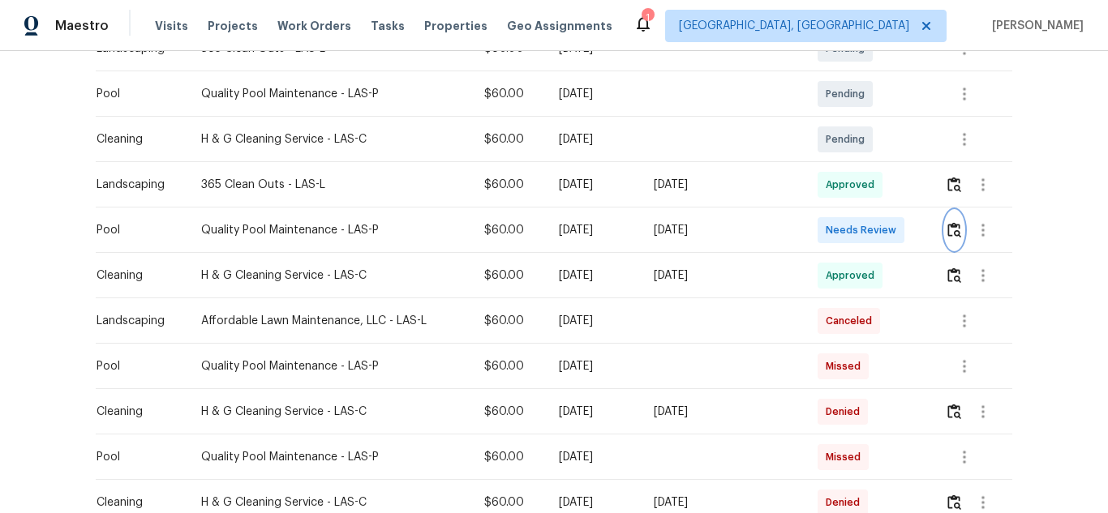
click at [948, 234] on img "button" at bounding box center [954, 229] width 14 height 15
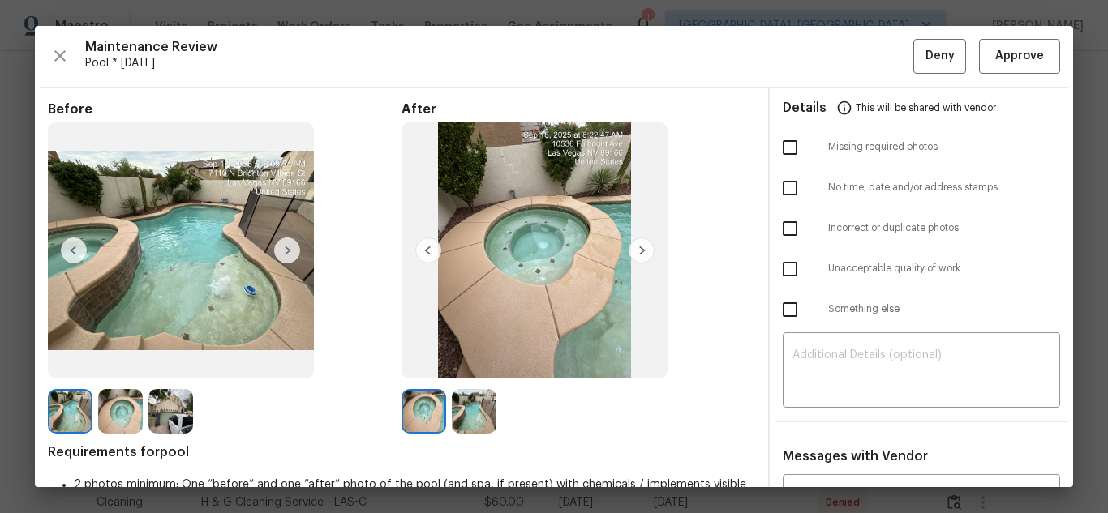
click at [157, 414] on img at bounding box center [170, 411] width 45 height 45
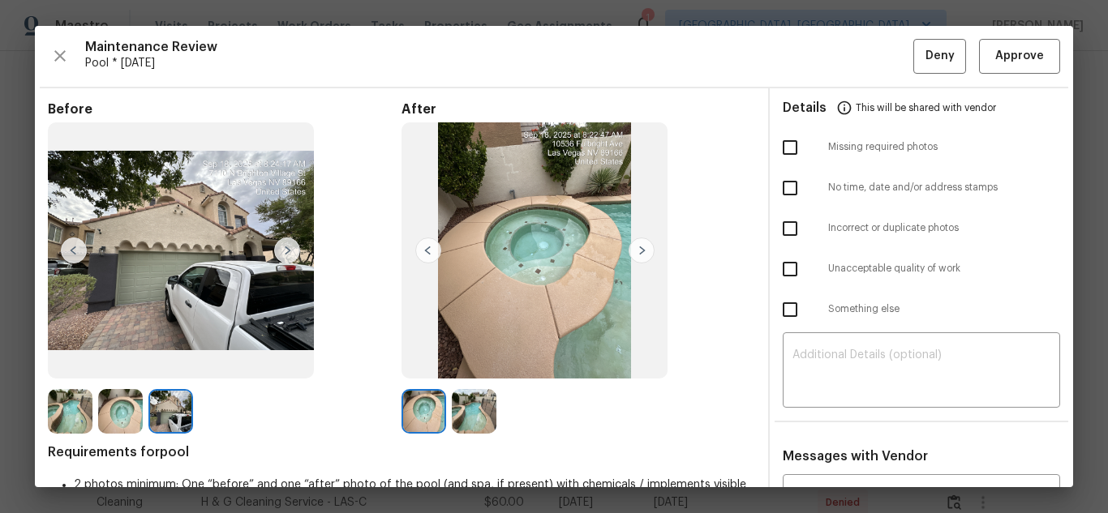
click at [1048, 49] on div "Maintenance Review Pool * [DATE] Deny Approve Before After Requirements for poo…" at bounding box center [554, 257] width 1038 height 462
click at [1046, 50] on button "Approve" at bounding box center [1019, 56] width 81 height 35
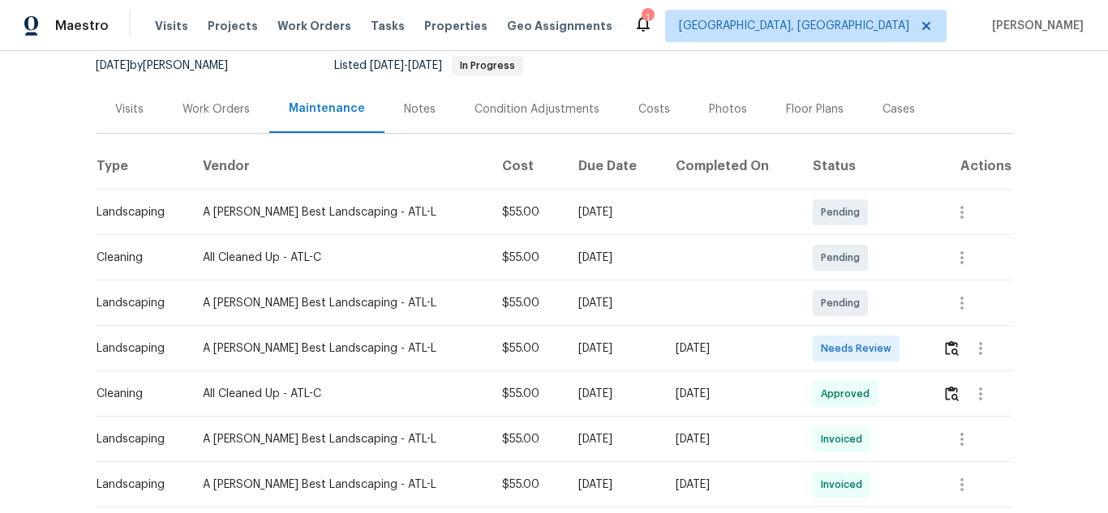
scroll to position [162, 0]
click at [946, 342] on img "button" at bounding box center [952, 346] width 14 height 15
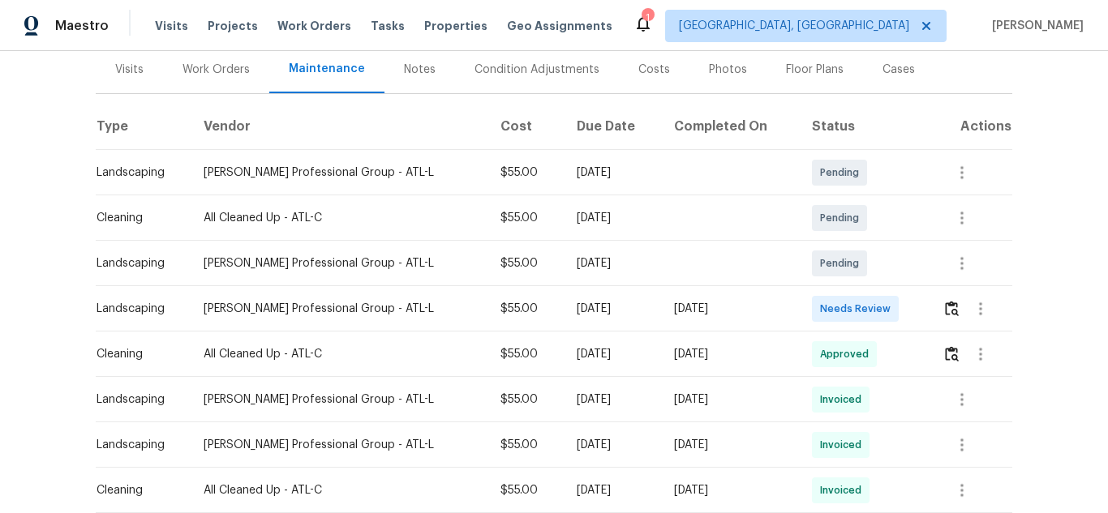
scroll to position [243, 0]
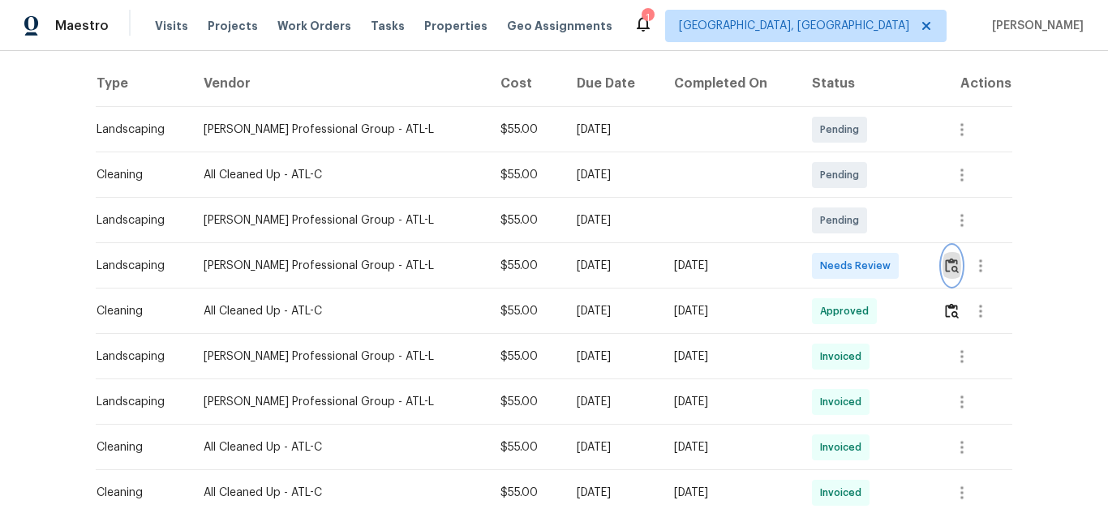
click at [949, 260] on img "button" at bounding box center [952, 265] width 14 height 15
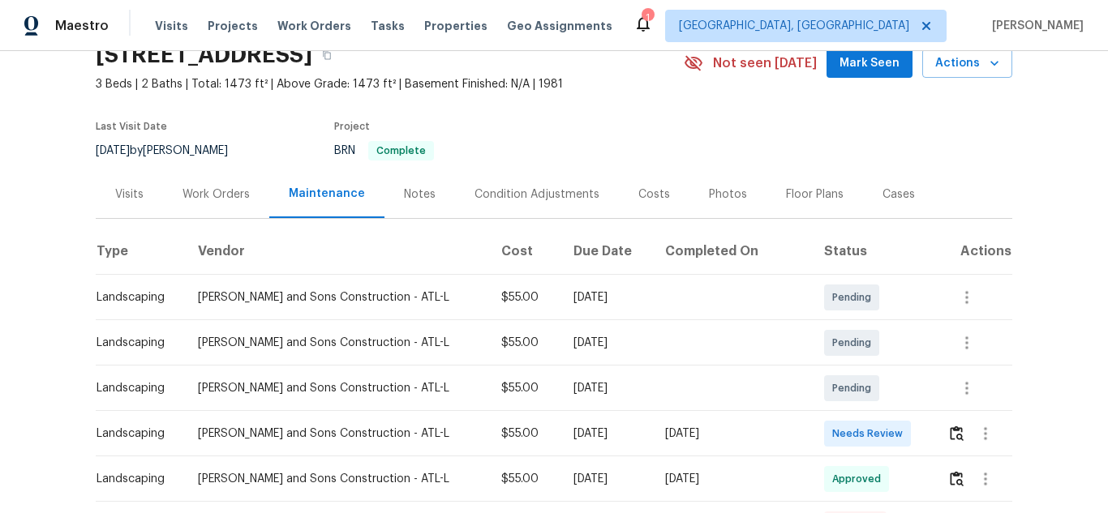
scroll to position [243, 0]
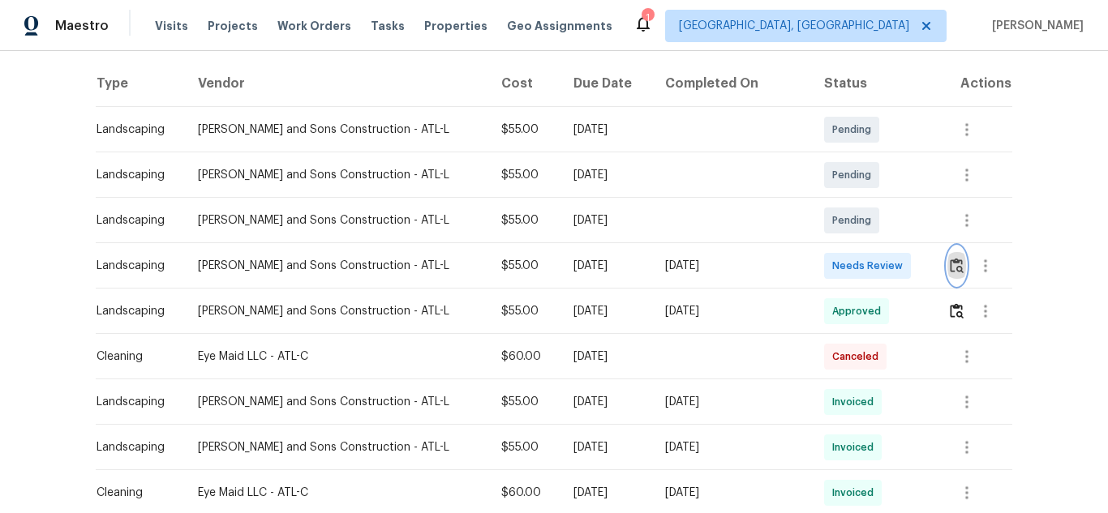
click at [950, 264] on img "button" at bounding box center [957, 265] width 14 height 15
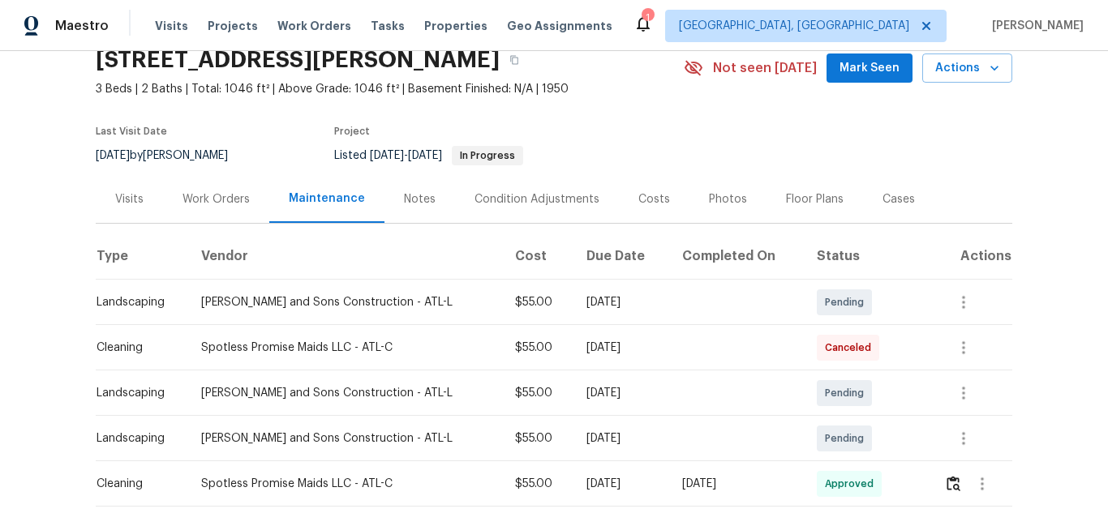
scroll to position [243, 0]
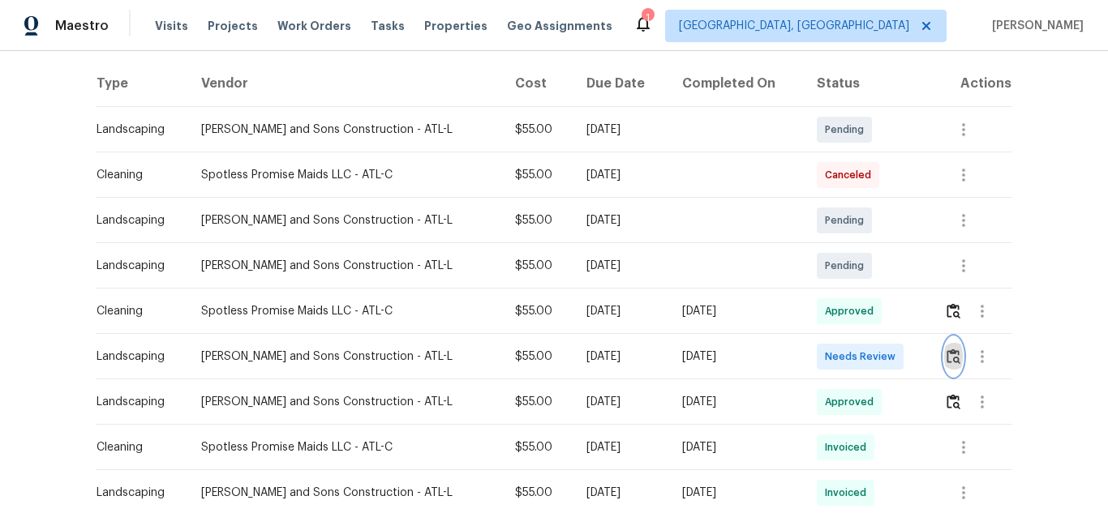
click at [947, 361] on img "button" at bounding box center [954, 356] width 14 height 15
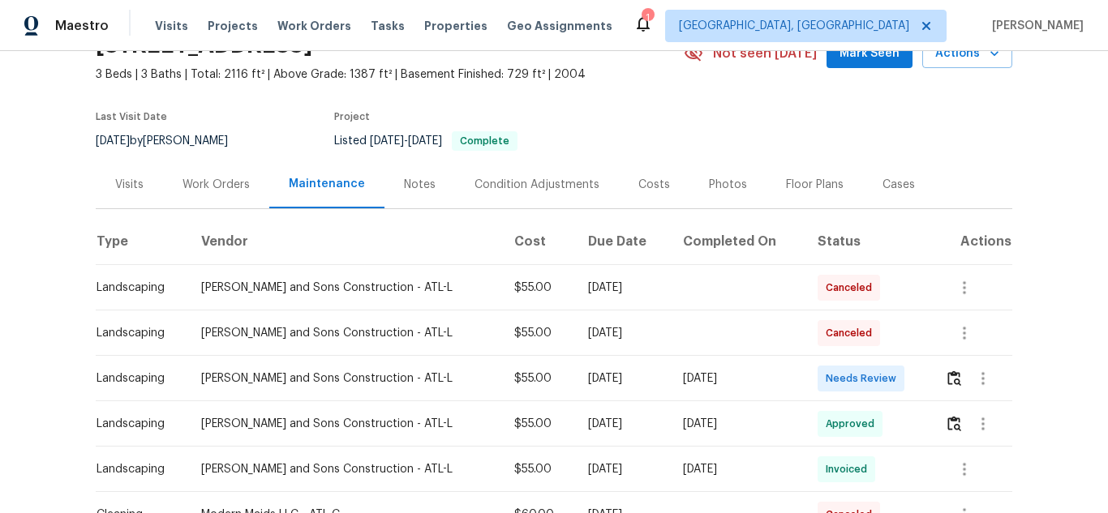
scroll to position [243, 0]
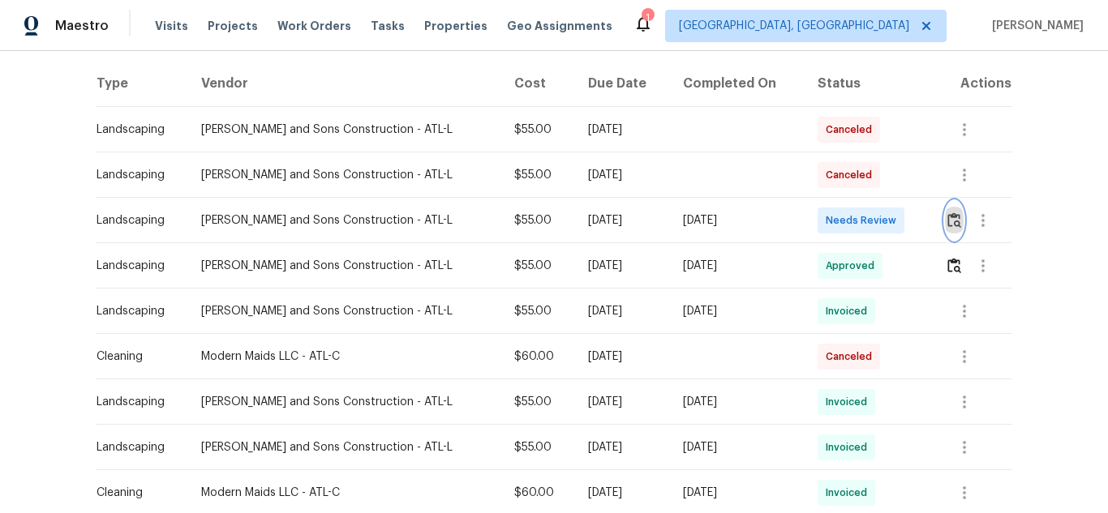
click at [947, 220] on img "button" at bounding box center [954, 220] width 14 height 15
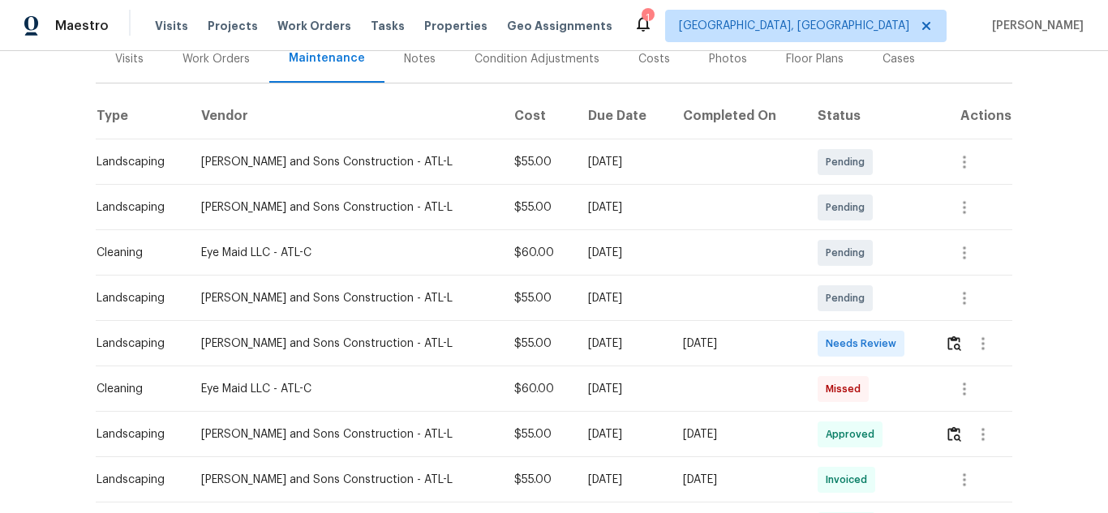
scroll to position [324, 0]
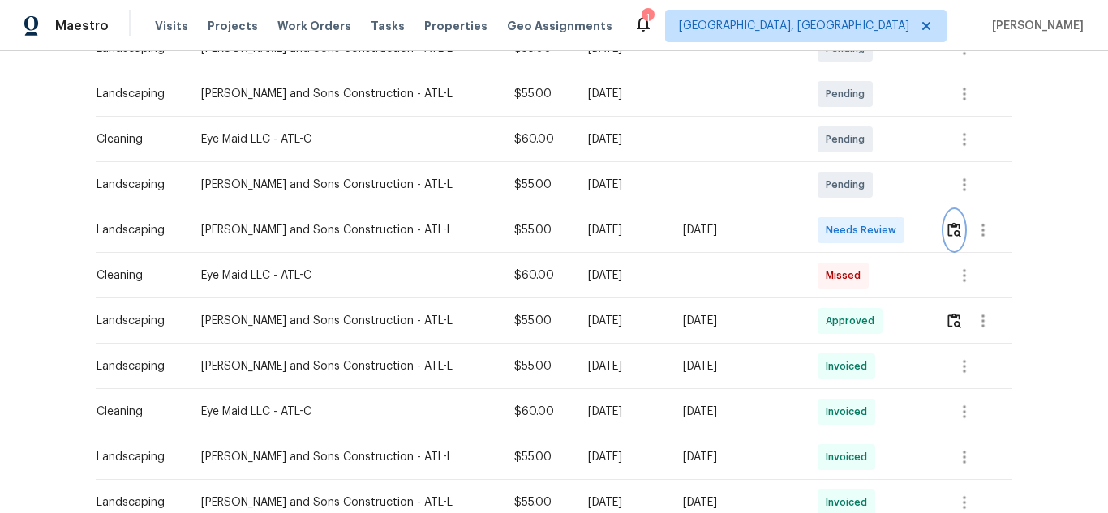
click at [948, 230] on img "button" at bounding box center [954, 229] width 14 height 15
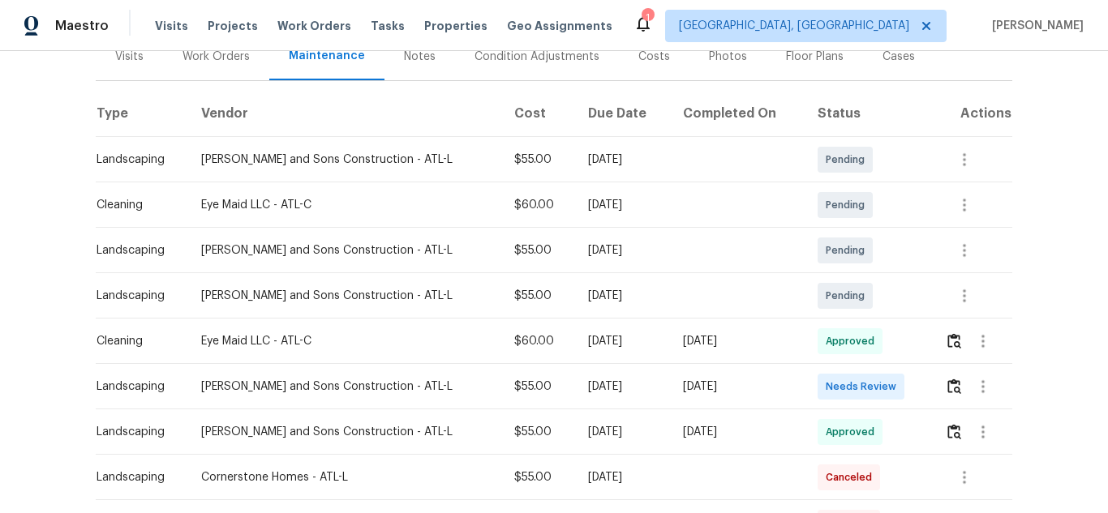
scroll to position [243, 0]
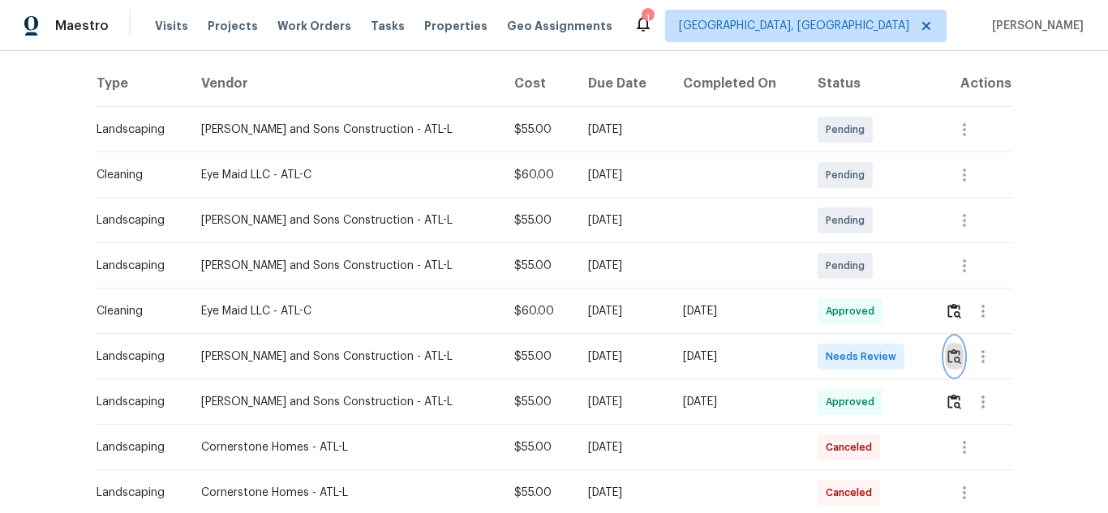
click at [951, 356] on img "button" at bounding box center [954, 356] width 14 height 15
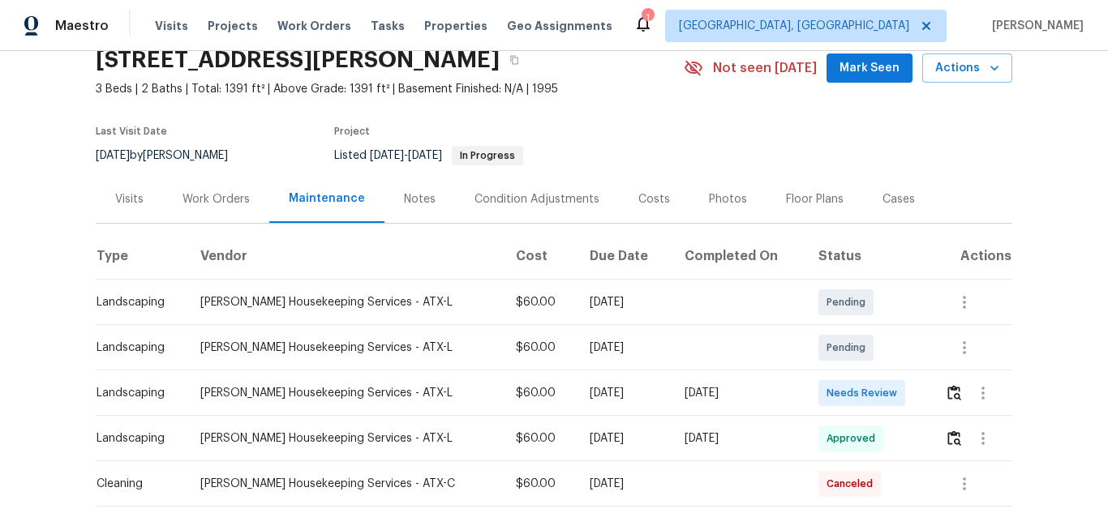
scroll to position [162, 0]
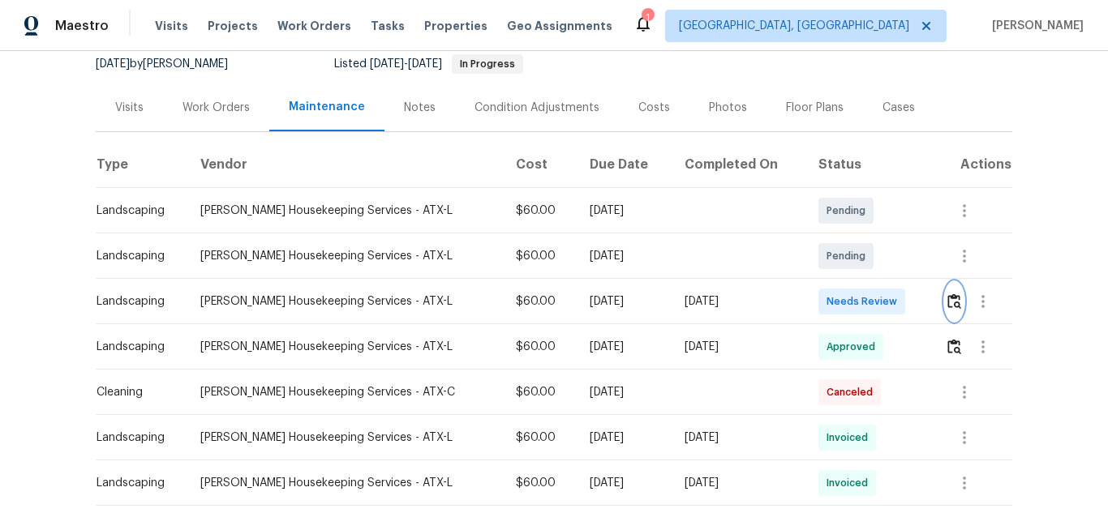
click at [953, 290] on button "button" at bounding box center [954, 301] width 19 height 39
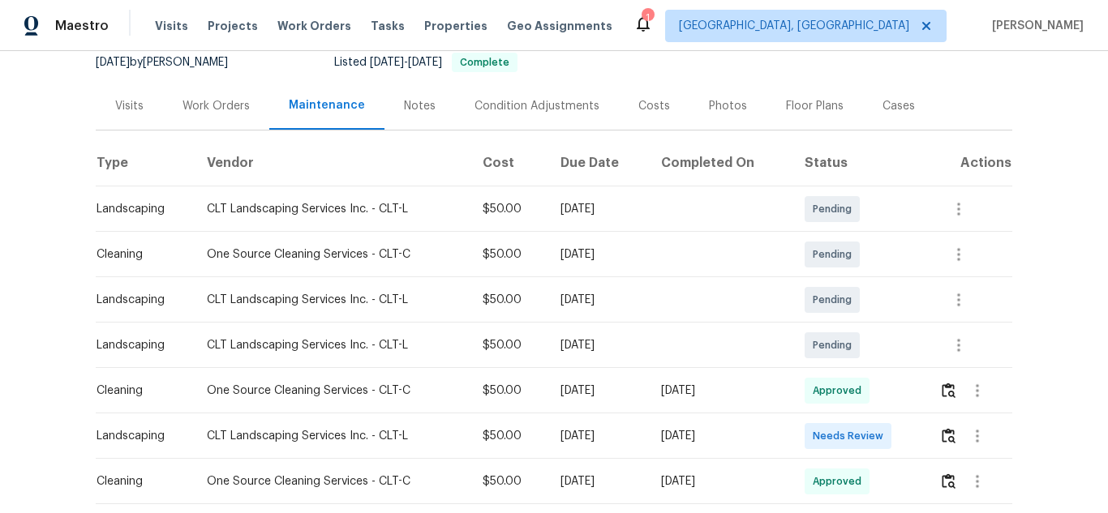
scroll to position [243, 0]
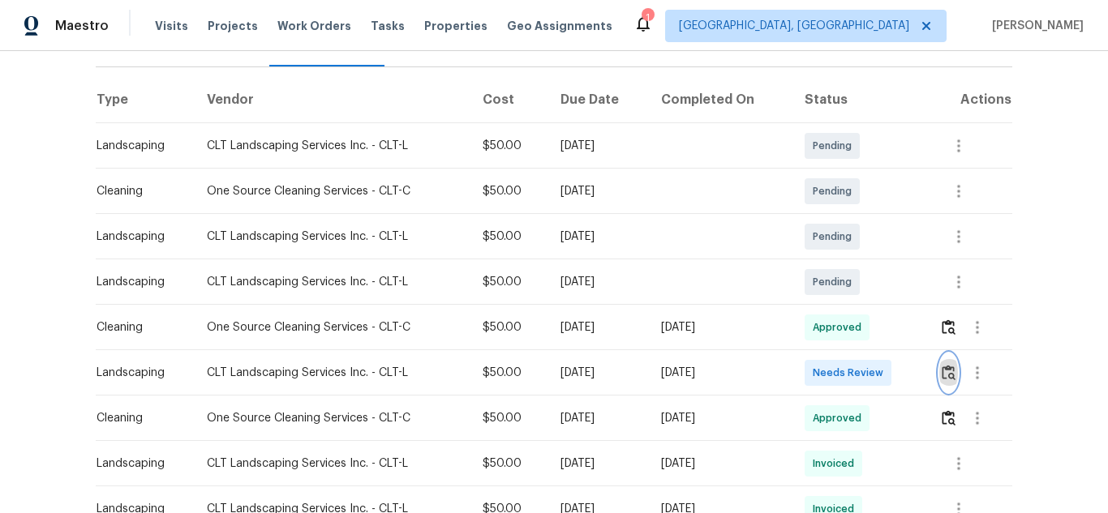
click at [946, 365] on img "button" at bounding box center [949, 372] width 14 height 15
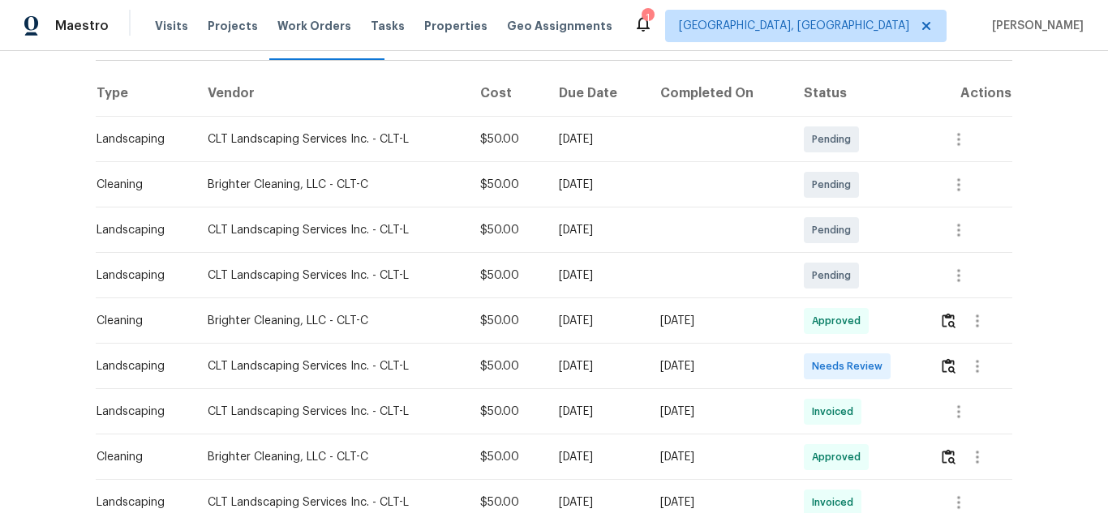
scroll to position [243, 0]
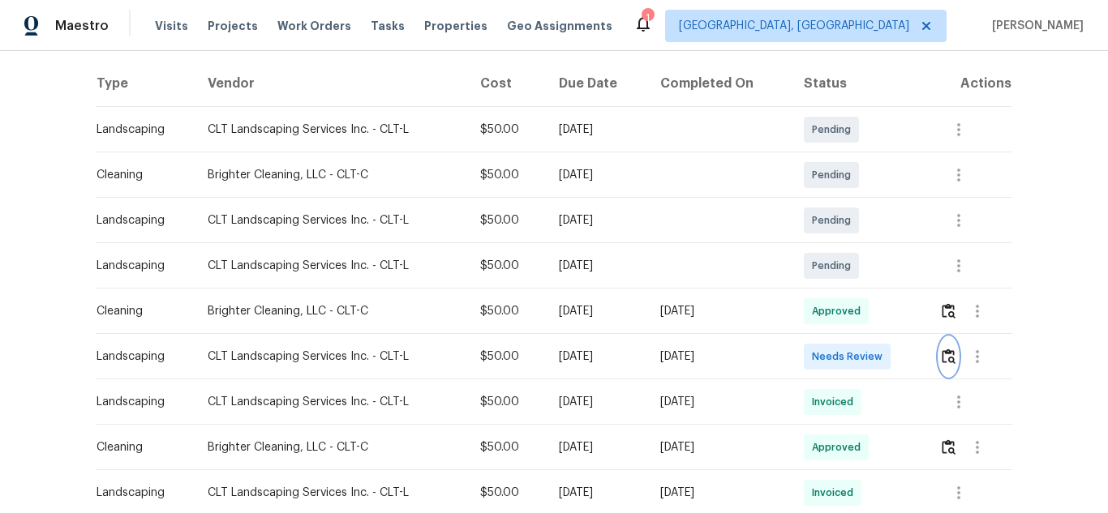
click at [947, 354] on img "button" at bounding box center [949, 356] width 14 height 15
